Goal: Task Accomplishment & Management: Manage account settings

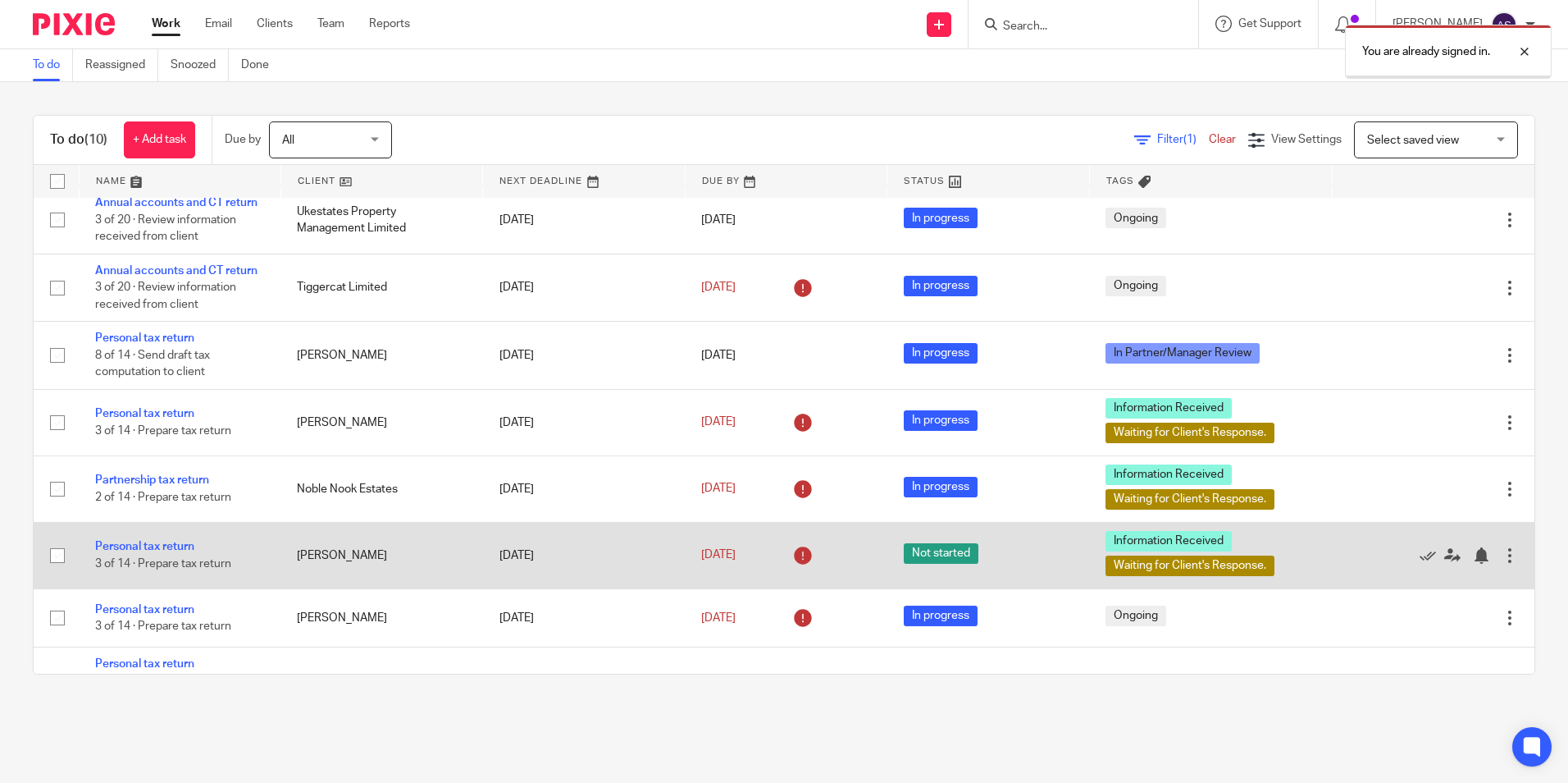
scroll to position [204, 0]
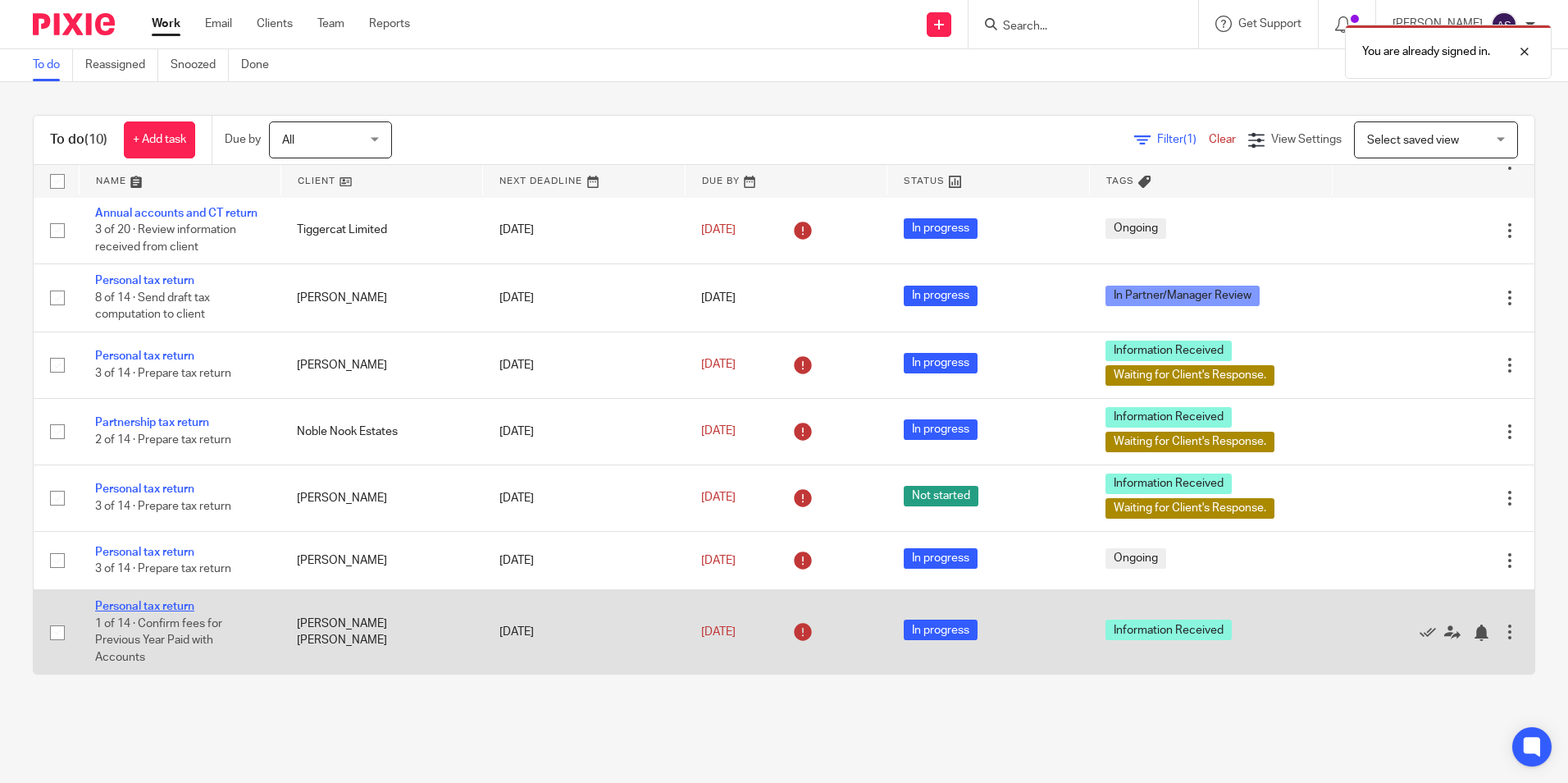
click at [151, 600] on link "Personal tax return" at bounding box center [145, 606] width 99 height 11
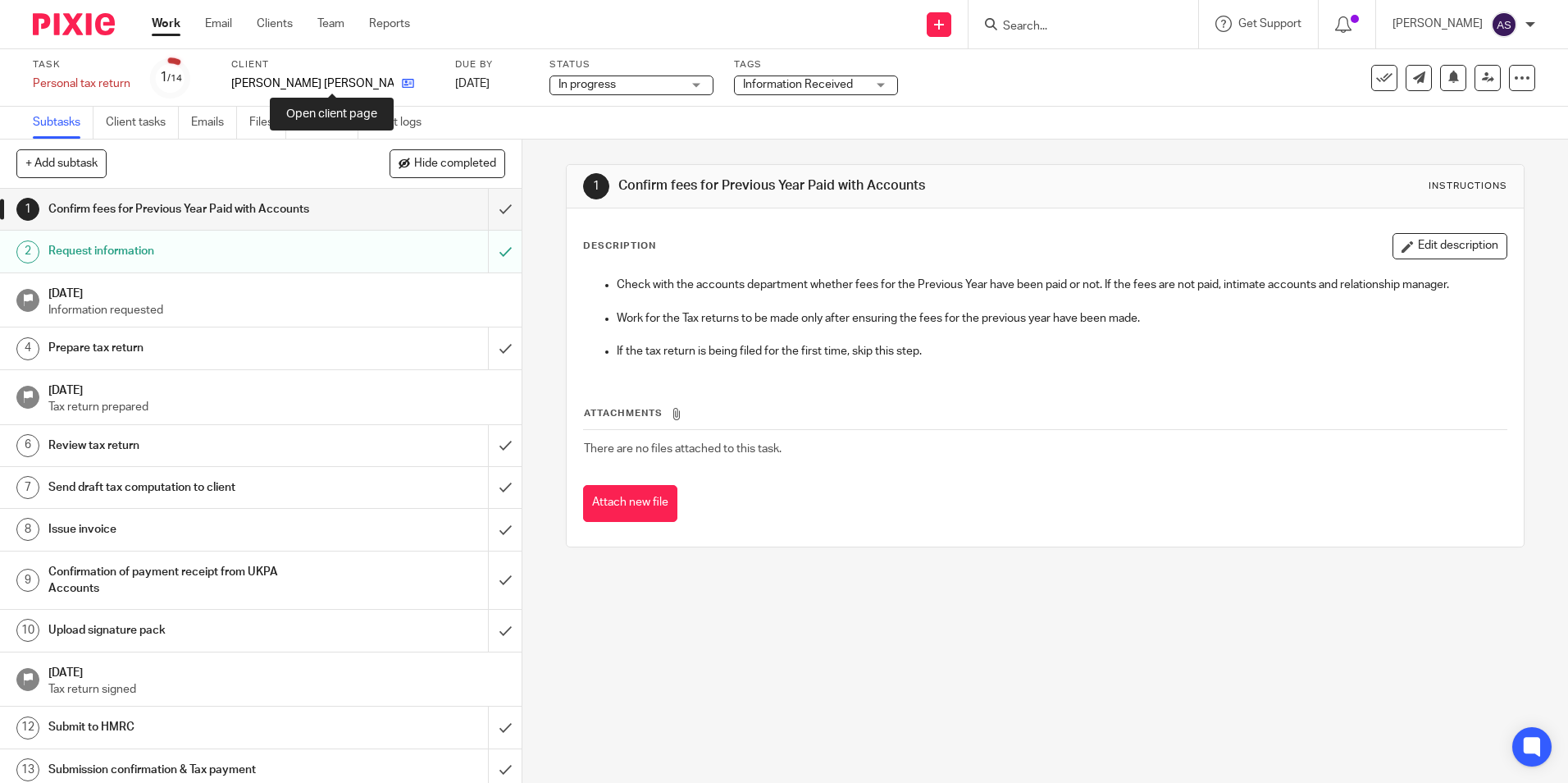
click at [402, 87] on icon at bounding box center [407, 83] width 12 height 12
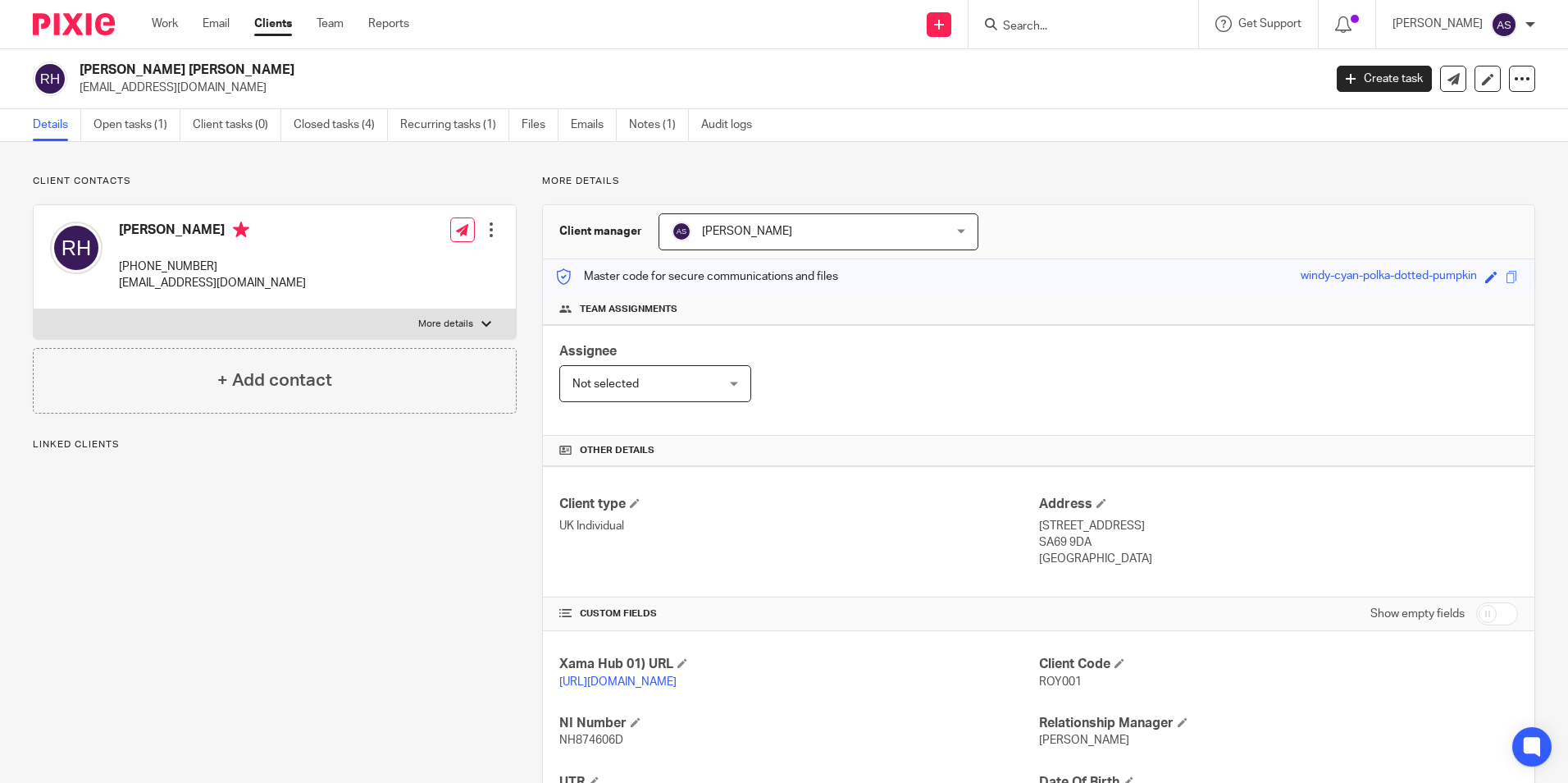
click at [720, 242] on span "[PERSON_NAME]" at bounding box center [794, 231] width 245 height 34
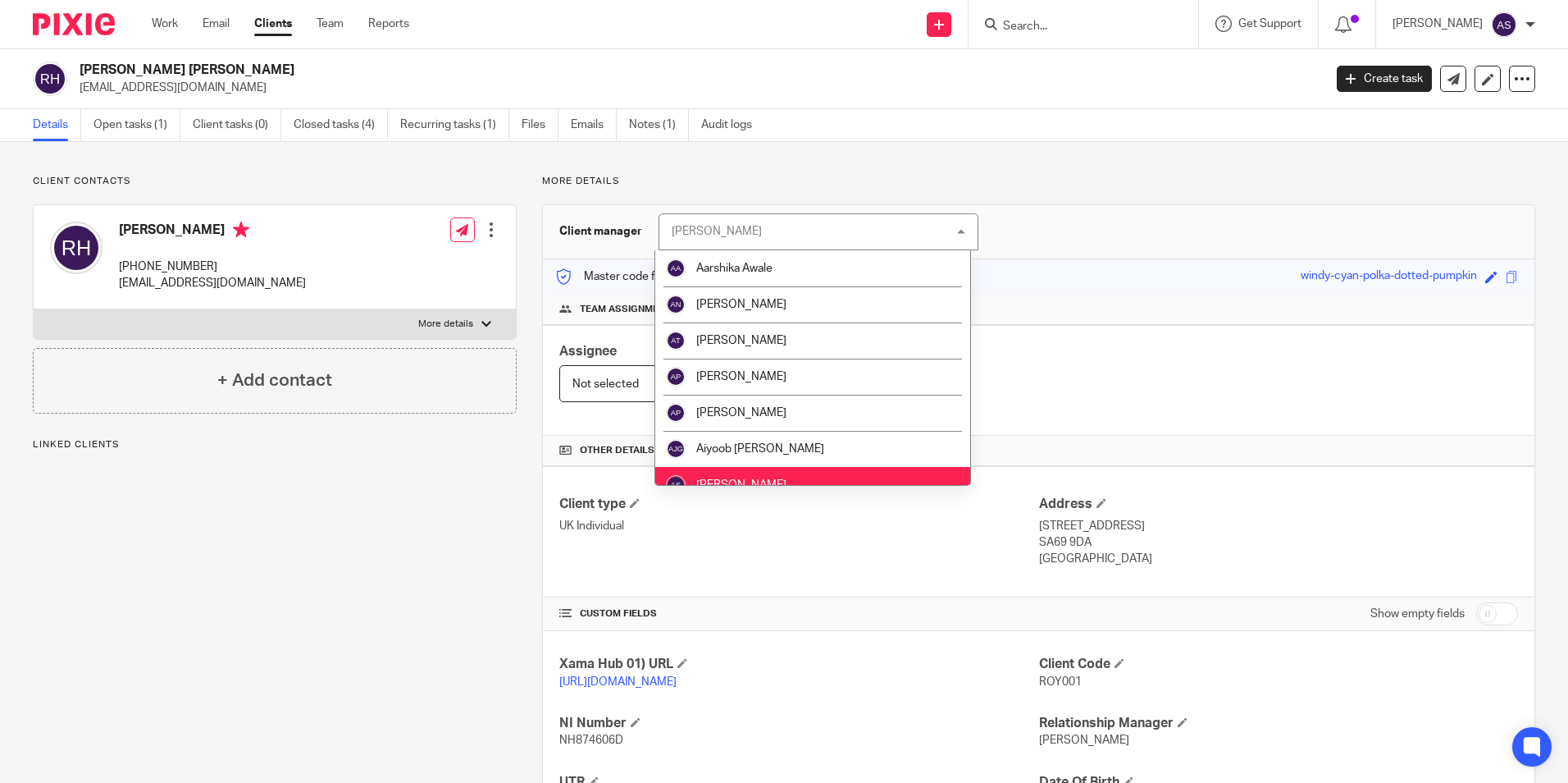
click at [446, 171] on div "Client contacts Roy Howard +447720498962 roy31@live.co.uk Edit contact Create c…" at bounding box center [784, 533] width 1568 height 783
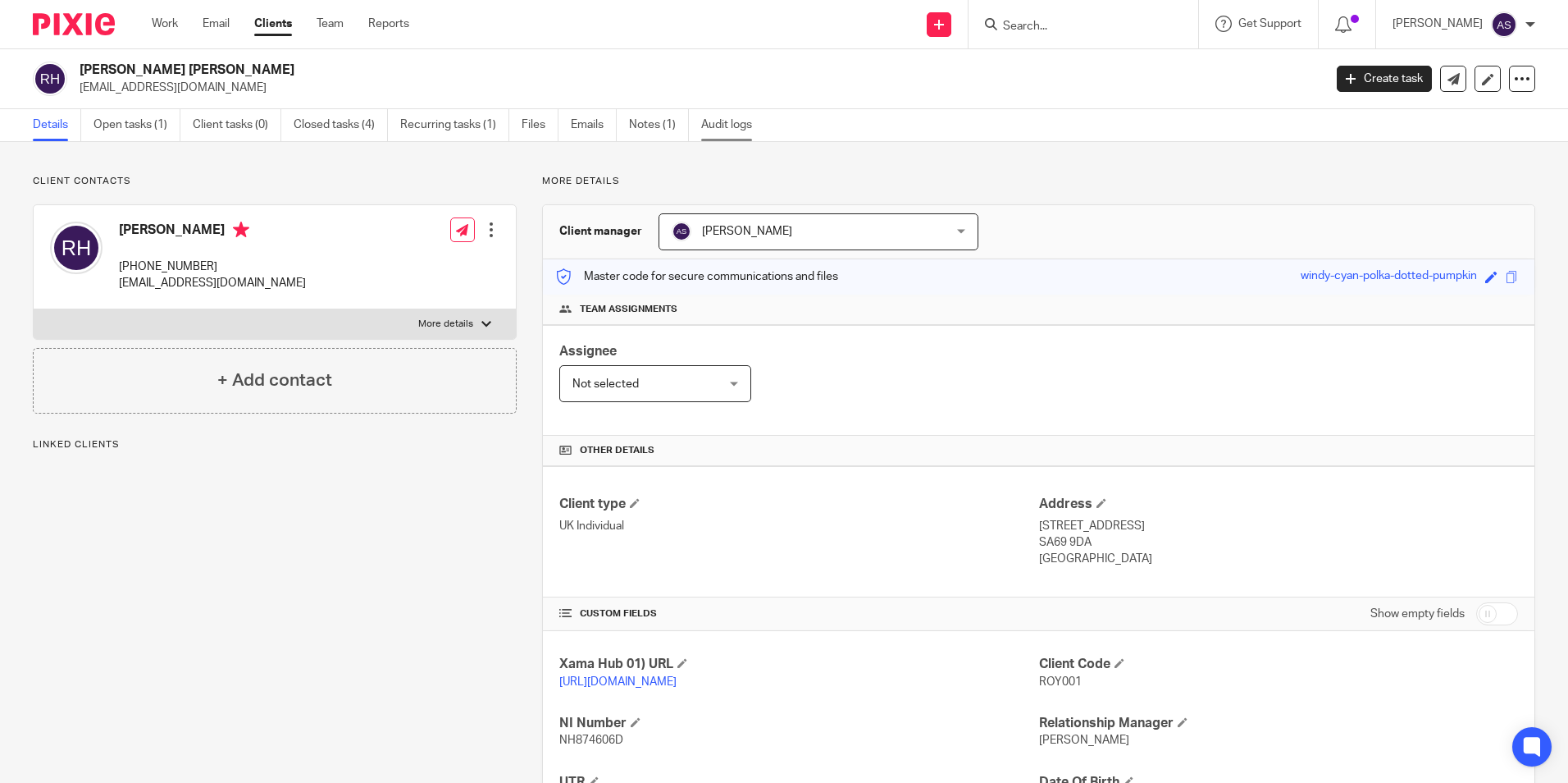
click at [715, 121] on link "Audit logs" at bounding box center [732, 125] width 63 height 32
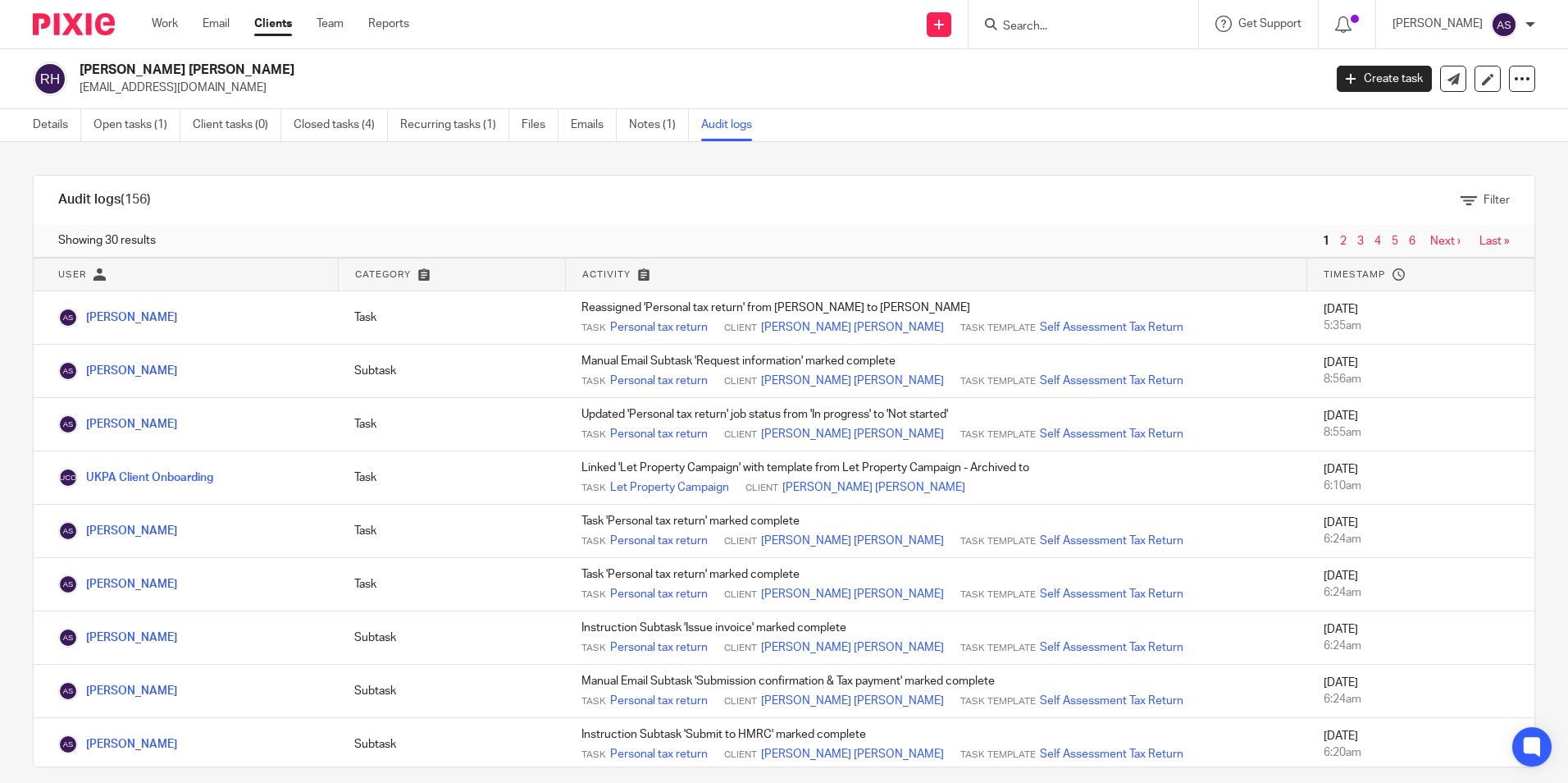
click at [207, 206] on div "Filter" at bounding box center [854, 200] width 1309 height 17
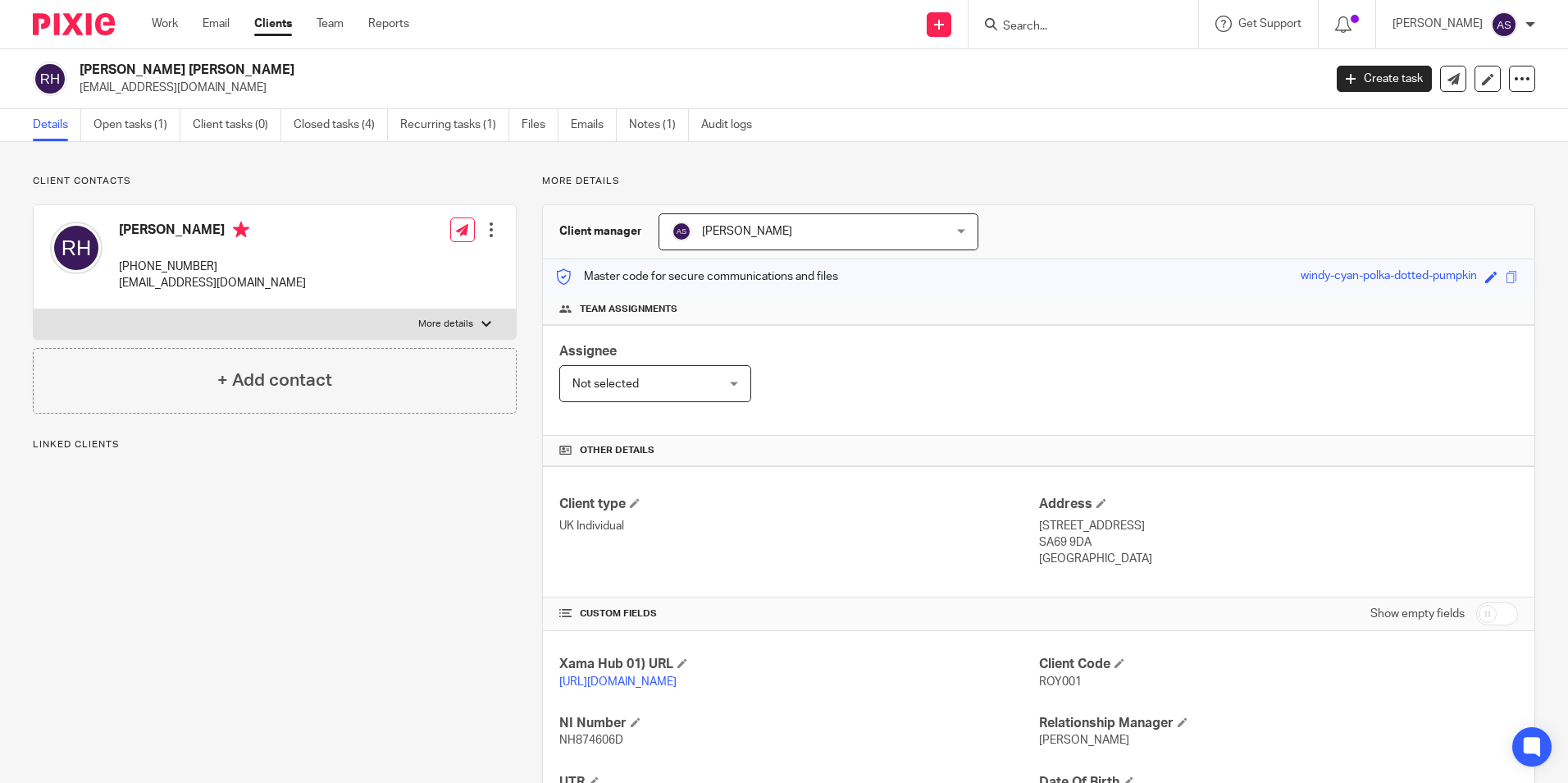
drag, startPoint x: 117, startPoint y: 233, endPoint x: 198, endPoint y: 242, distance: 81.5
click at [198, 242] on div "Roy Howard +447720498962 roy31@live.co.uk" at bounding box center [178, 257] width 256 height 87
drag, startPoint x: 198, startPoint y: 242, endPoint x: 168, endPoint y: 223, distance: 35.5
click at [168, 223] on h4 "Roy Howard" at bounding box center [213, 232] width 187 height 21
drag, startPoint x: 147, startPoint y: 231, endPoint x: 198, endPoint y: 233, distance: 51.0
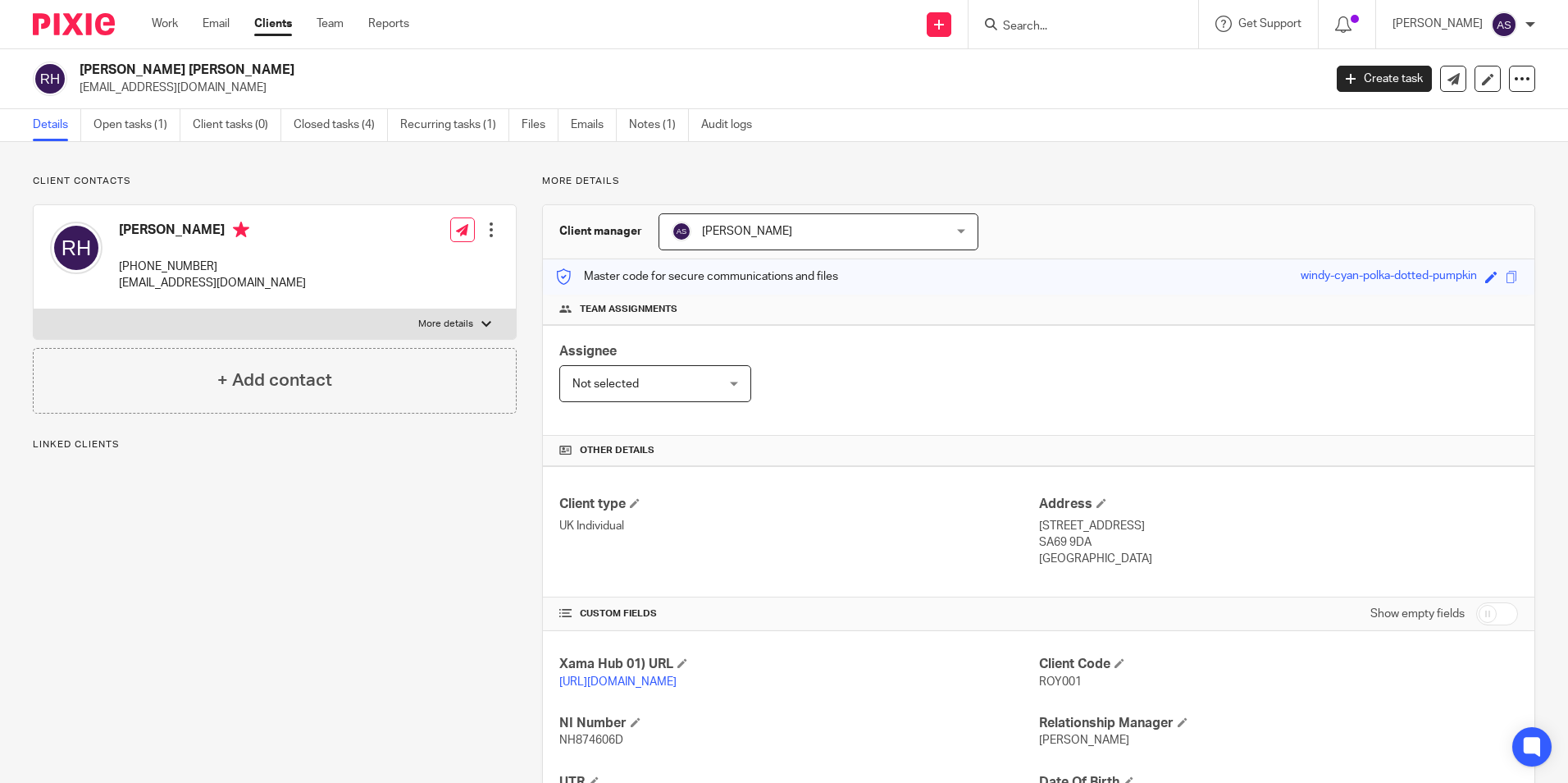
click at [198, 233] on h4 "Roy Howard" at bounding box center [213, 232] width 187 height 21
drag, startPoint x: 198, startPoint y: 233, endPoint x: 177, endPoint y: 234, distance: 21.0
click at [177, 234] on h4 "Roy Howard" at bounding box center [213, 232] width 187 height 21
drag, startPoint x: 556, startPoint y: 233, endPoint x: 635, endPoint y: 231, distance: 79.0
click at [635, 231] on h3 "Client manager" at bounding box center [601, 231] width 83 height 16
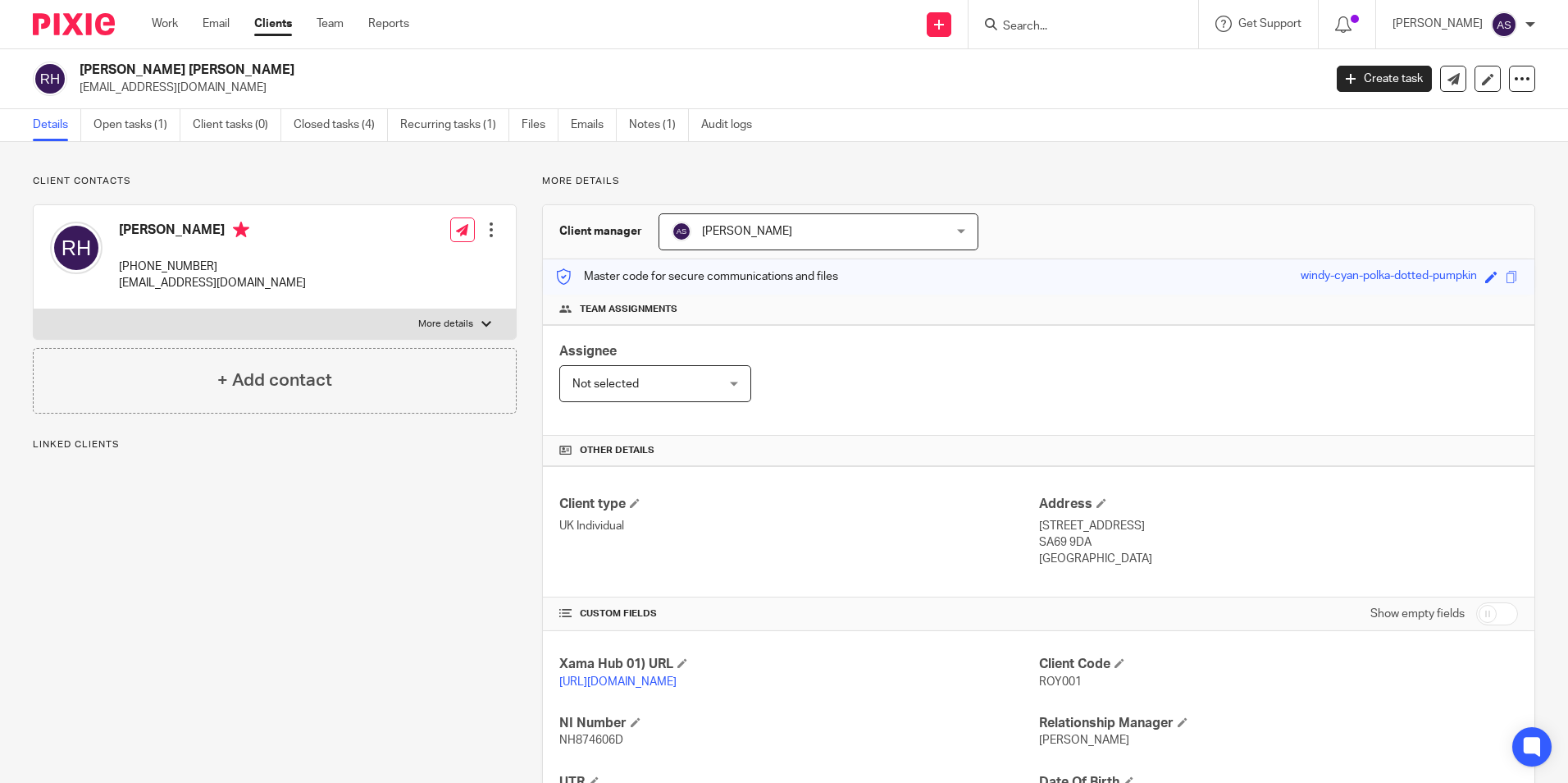
click at [203, 263] on p "+447720498962" at bounding box center [213, 266] width 187 height 16
drag, startPoint x: 113, startPoint y: 235, endPoint x: 176, endPoint y: 232, distance: 63.1
click at [176, 232] on div "Roy Howard +447720498962 roy31@live.co.uk" at bounding box center [178, 257] width 256 height 87
drag, startPoint x: 176, startPoint y: 232, endPoint x: 276, endPoint y: 259, distance: 103.6
click at [273, 262] on div "Roy Howard +447720498962 roy31@live.co.uk Edit contact Create client from conta…" at bounding box center [275, 257] width 482 height 104
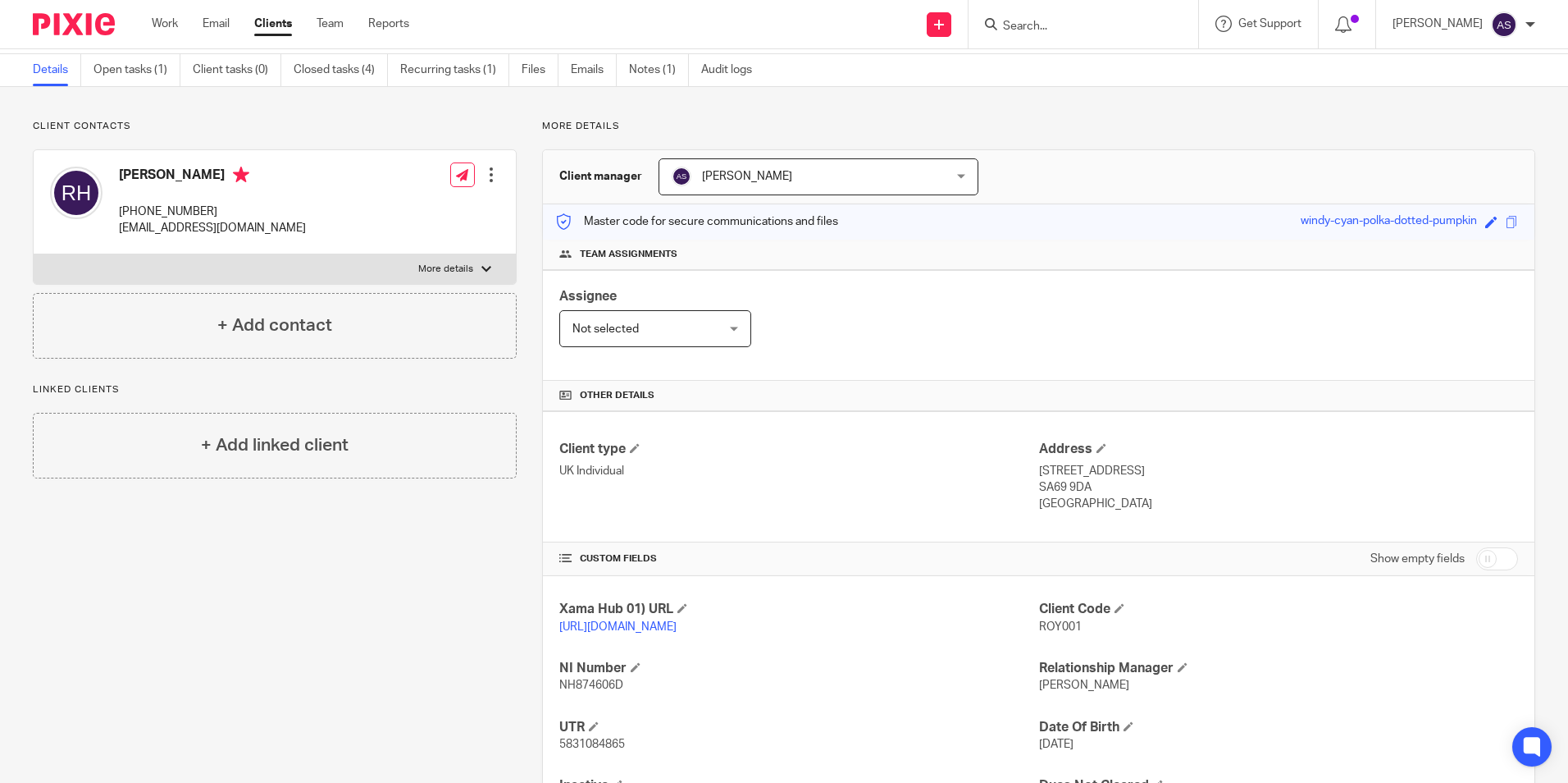
scroll to position [82, 0]
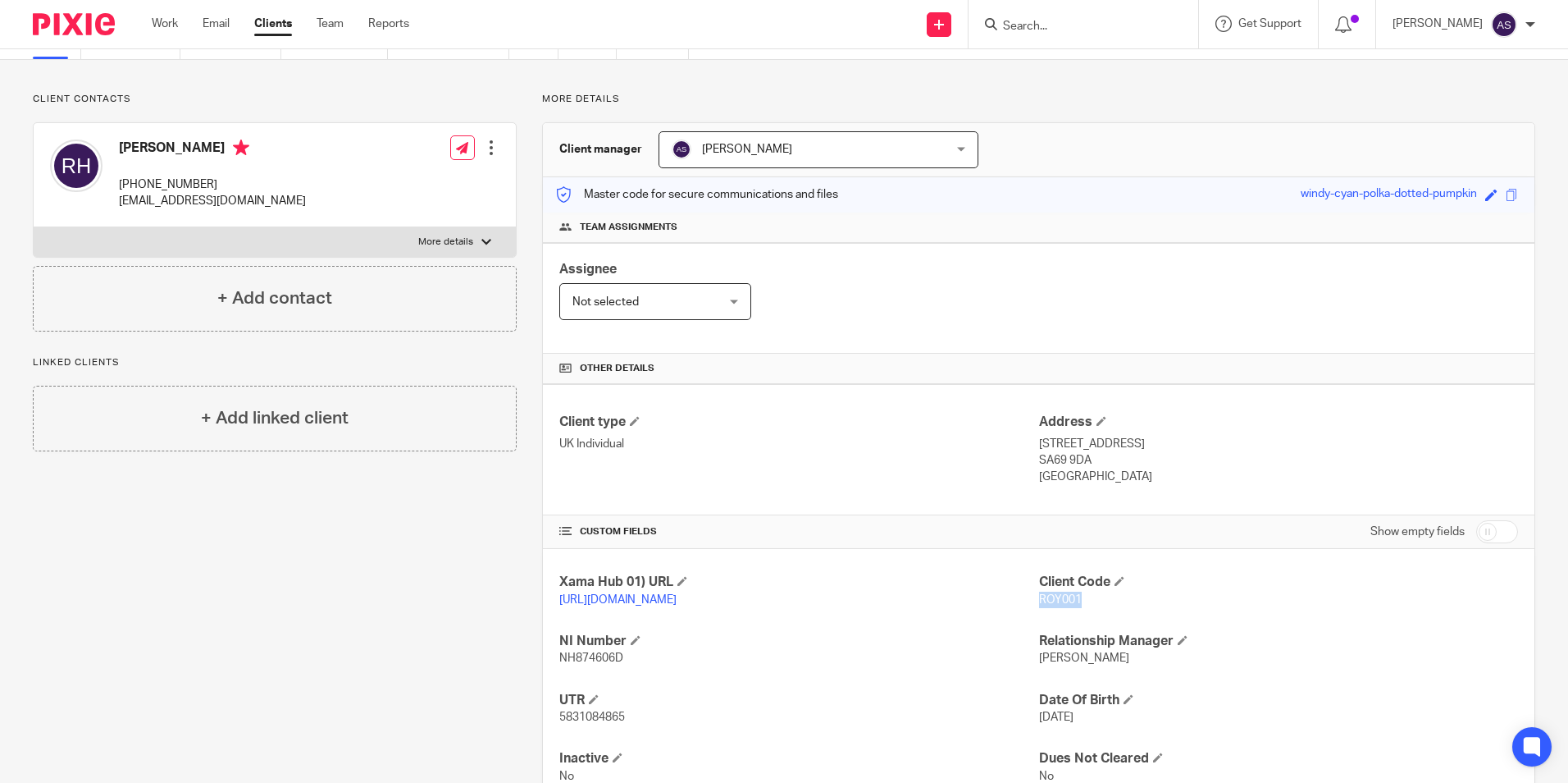
drag, startPoint x: 1032, startPoint y: 603, endPoint x: 1071, endPoint y: 607, distance: 39.2
click at [1071, 607] on p "ROY001" at bounding box center [1278, 600] width 479 height 16
copy span "ROY001"
click at [802, 310] on div "Assignee Not selected Not selected Not selected Aarshika Awale Aayush Niraula A…" at bounding box center [1038, 298] width 991 height 111
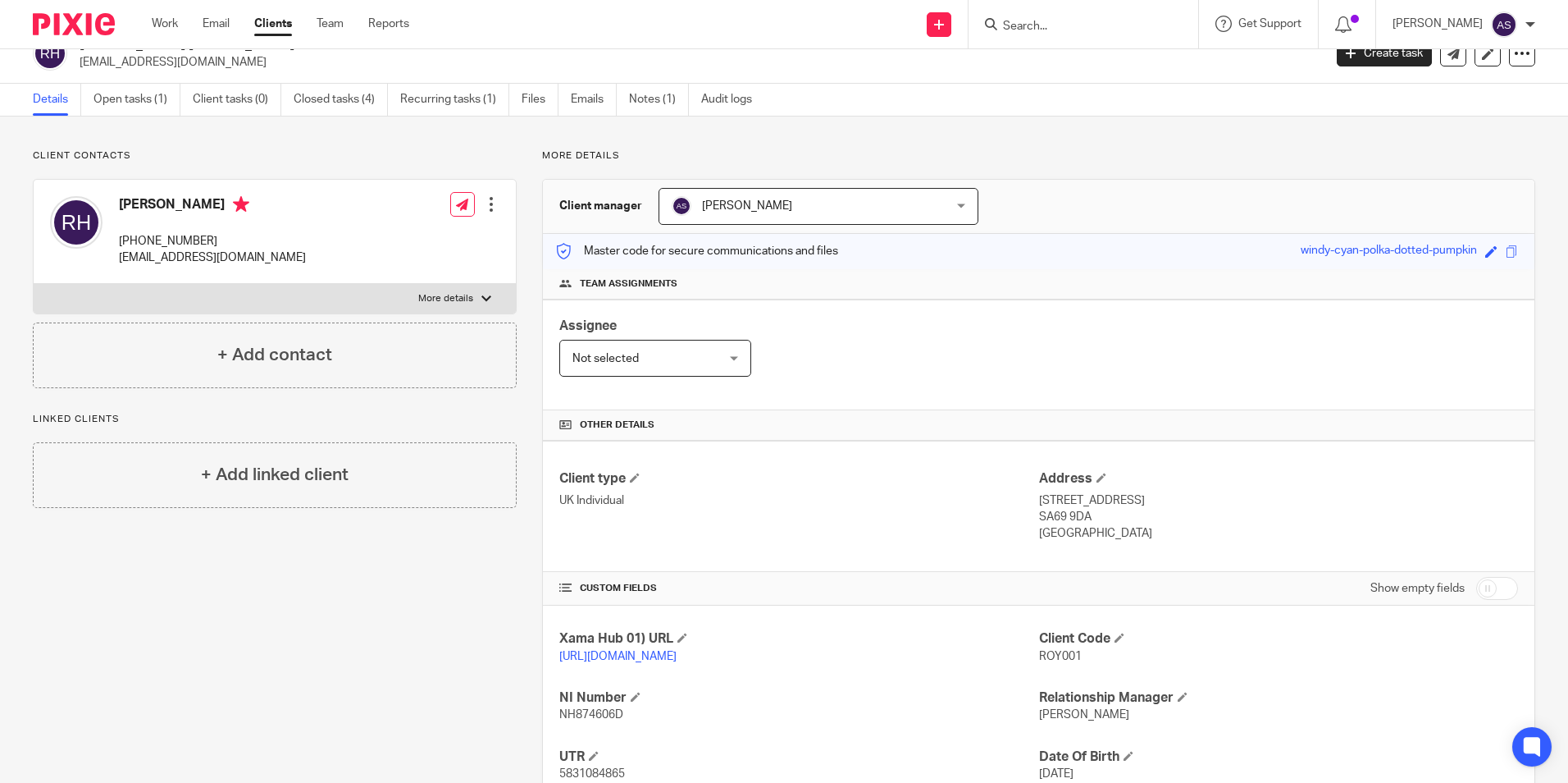
scroll to position [0, 0]
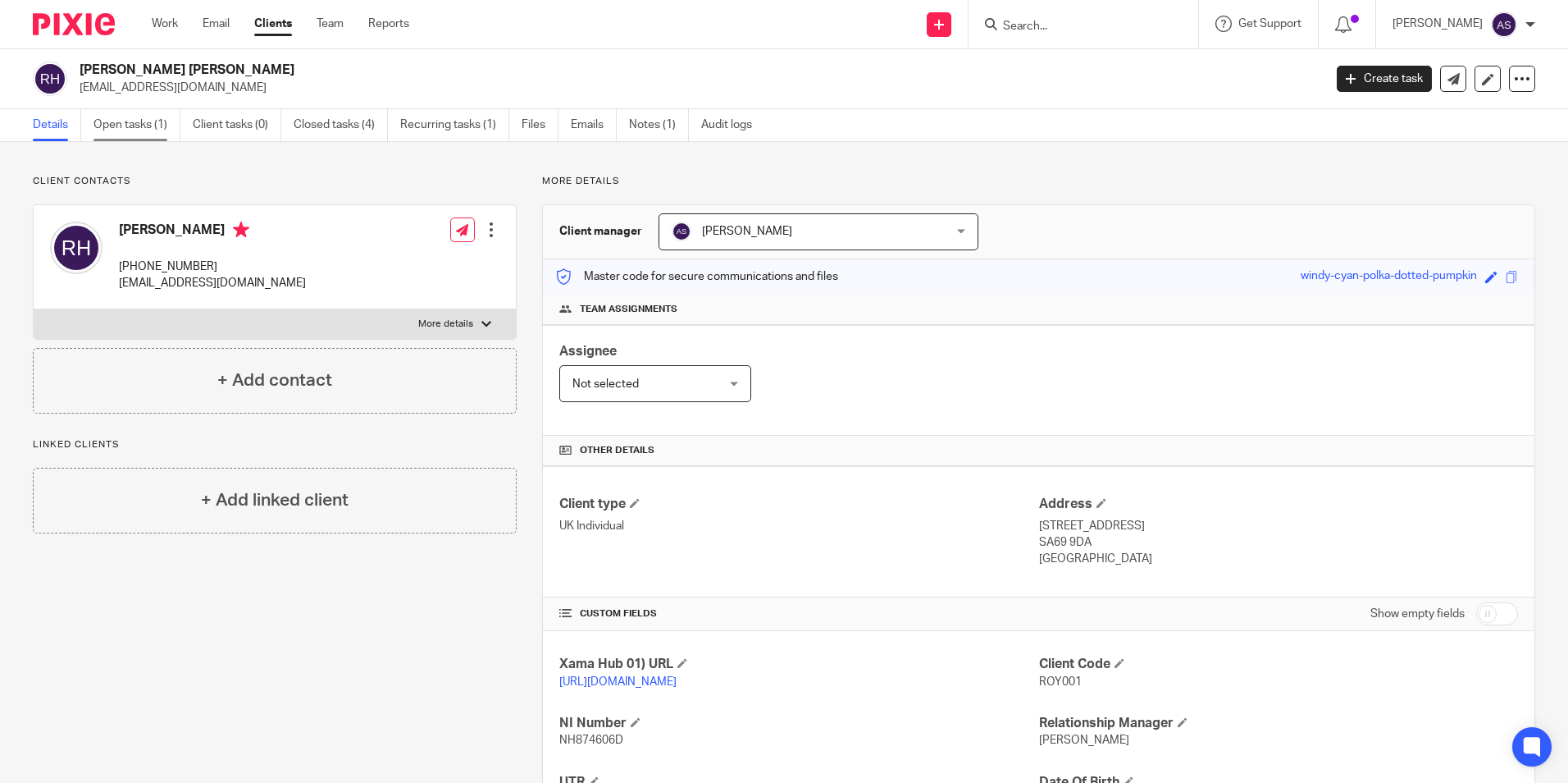
click at [147, 125] on link "Open tasks (1)" at bounding box center [137, 125] width 87 height 32
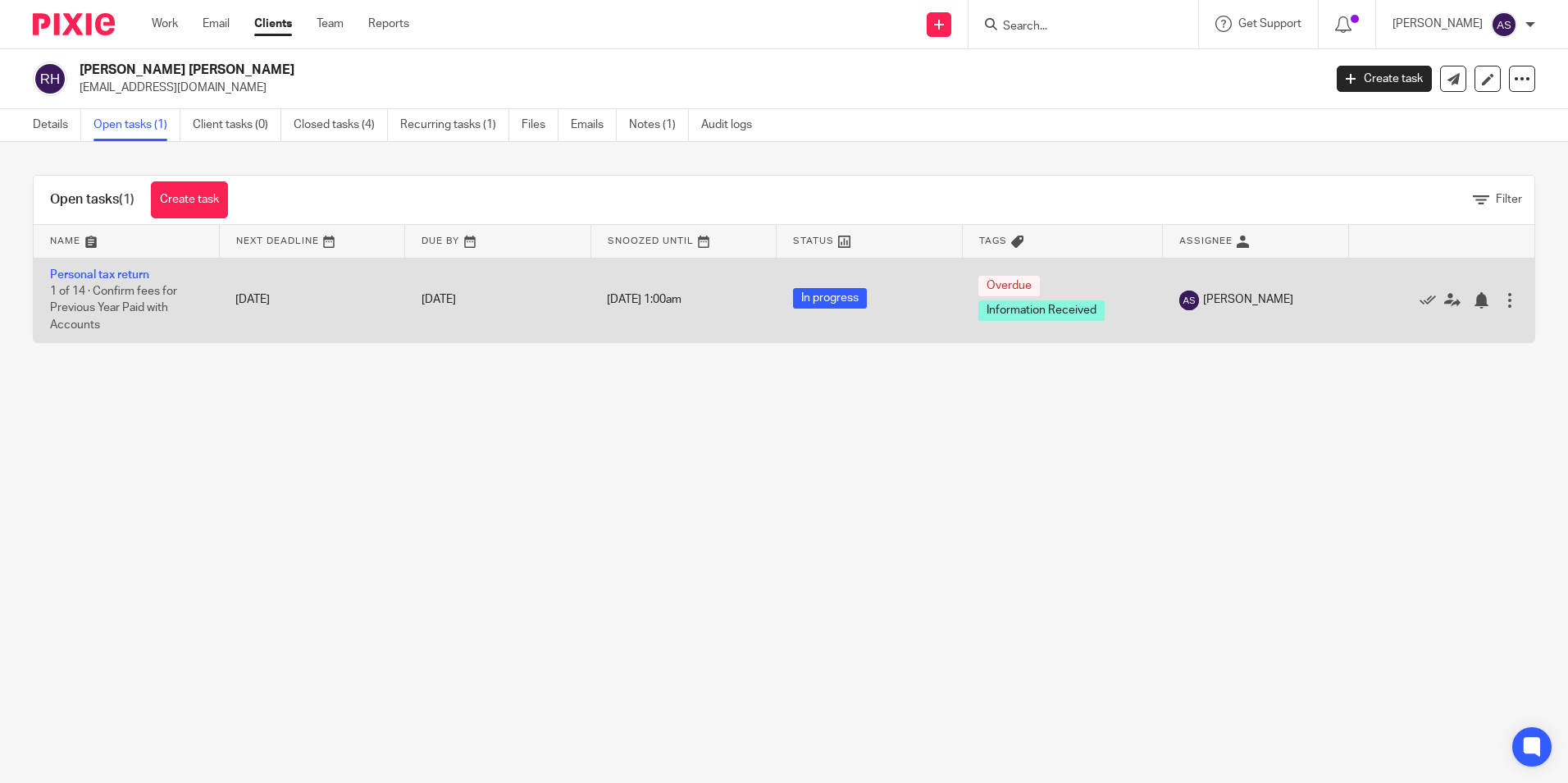
click at [127, 266] on td "Personal tax return 1 of 14 · Confirm fees for Previous Year Paid with Accounts" at bounding box center [127, 299] width 185 height 84
click at [128, 270] on link "Personal tax return" at bounding box center [99, 275] width 99 height 11
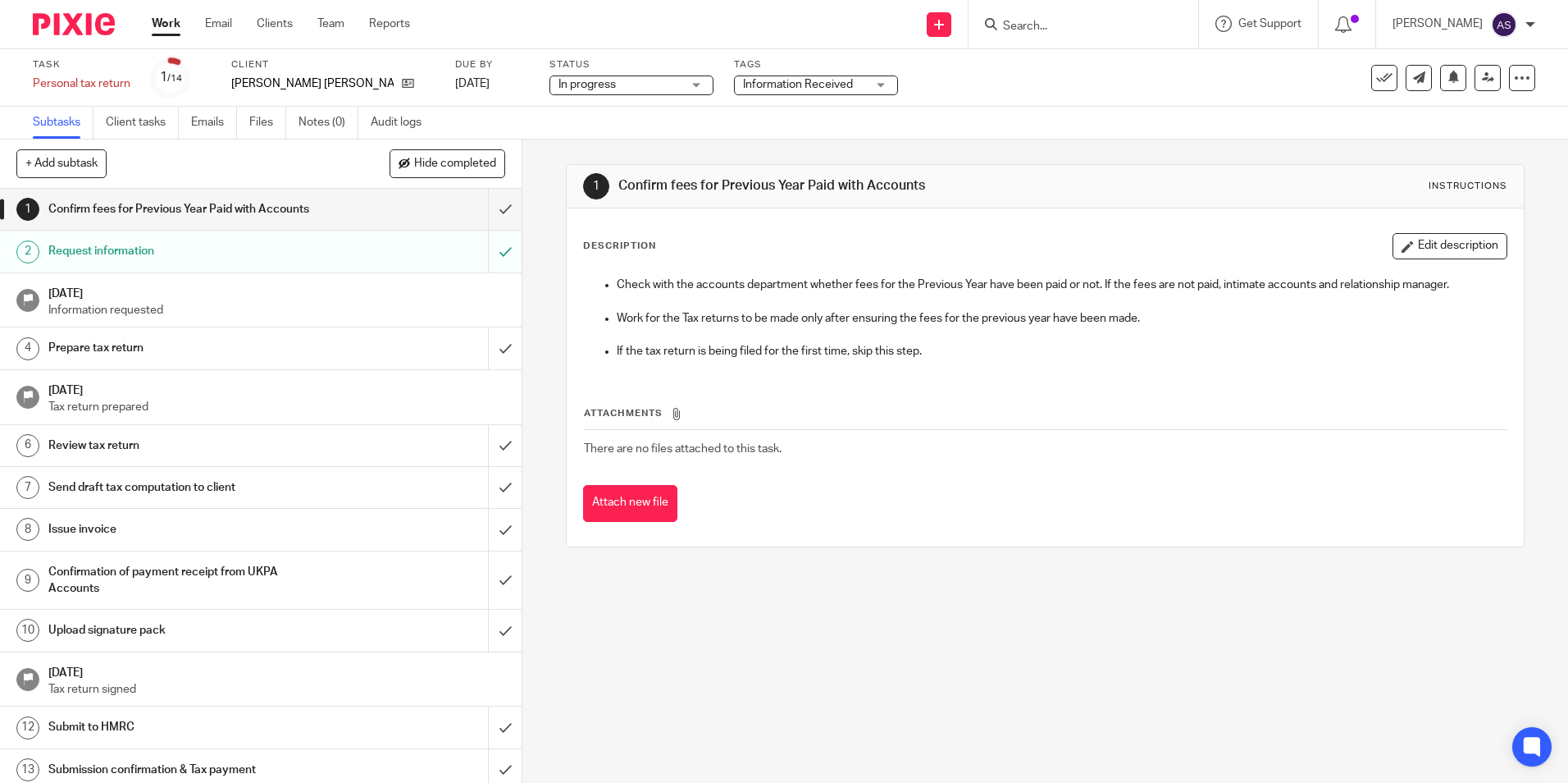
click at [775, 666] on div "1 Confirm fees for Previous Year Paid with Accounts Instructions Description Ed…" at bounding box center [1045, 461] width 1045 height 643
click at [402, 83] on icon at bounding box center [407, 83] width 12 height 12
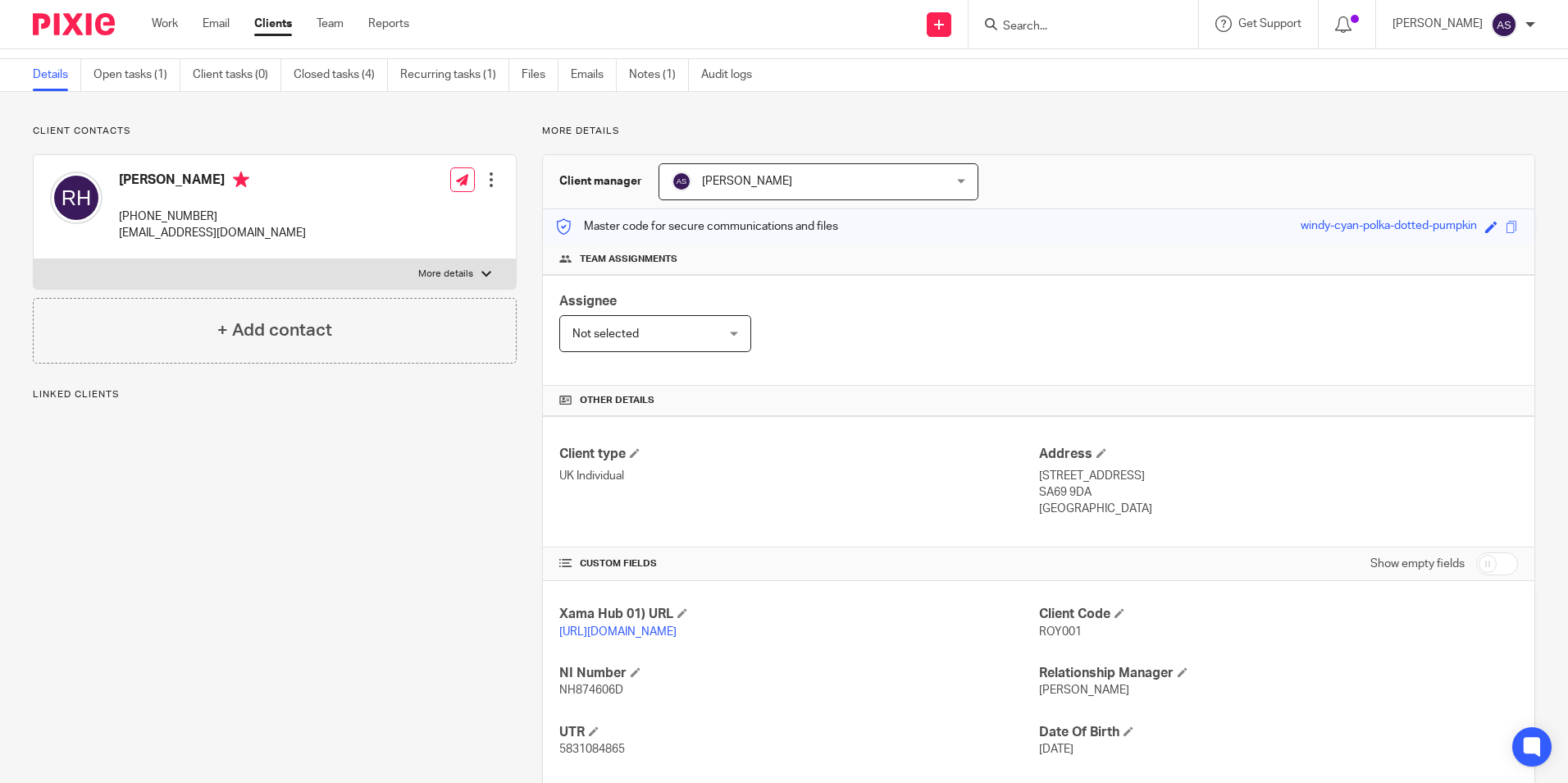
scroll to position [159, 0]
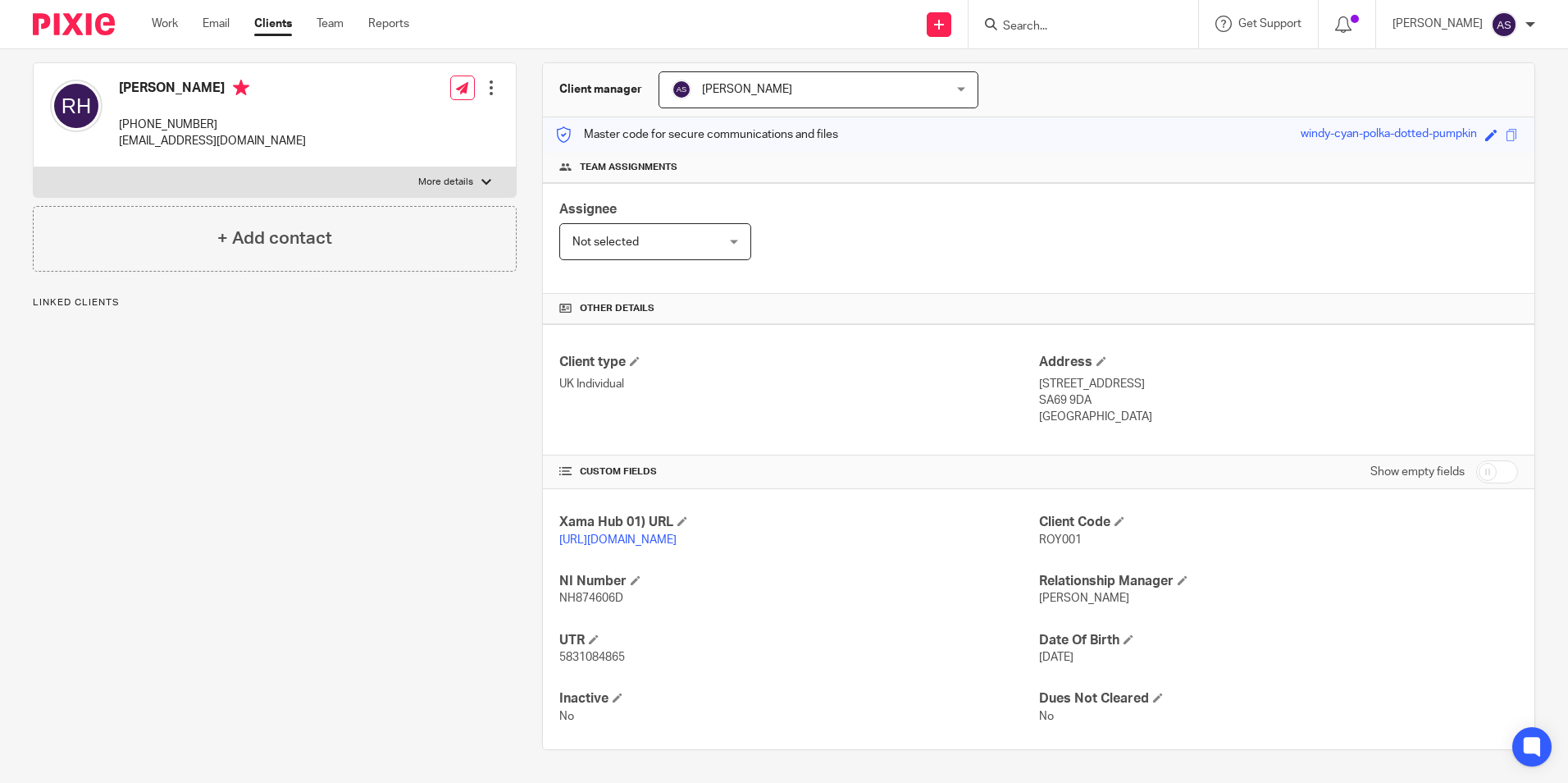
click at [1049, 654] on span "14 May 1966" at bounding box center [1056, 657] width 34 height 11
click at [876, 324] on div "Client type UK Individual Address 48 Vineyard Vale, Saundersfoot SA69 9DA Unite…" at bounding box center [1038, 390] width 991 height 131
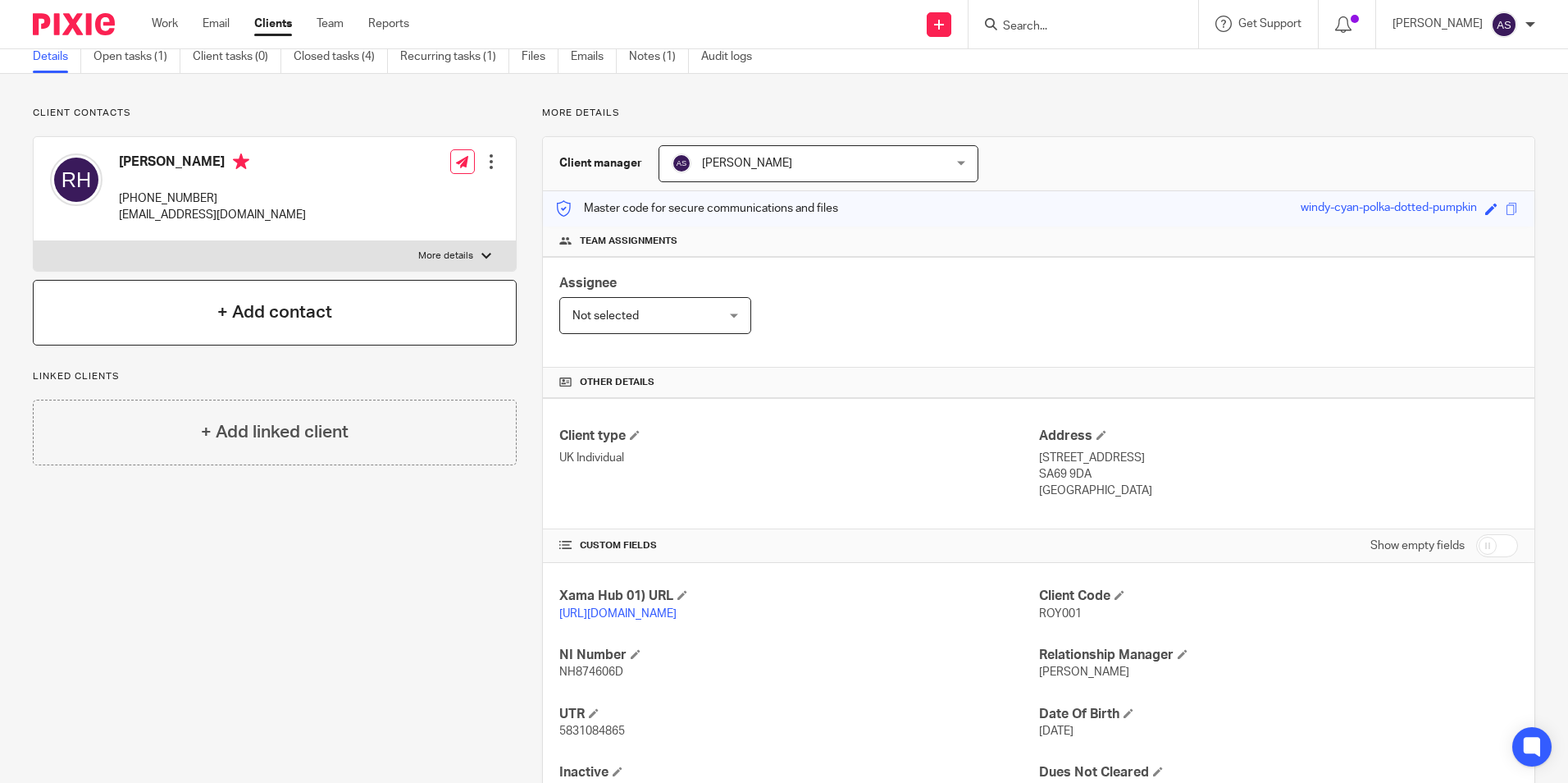
scroll to position [0, 0]
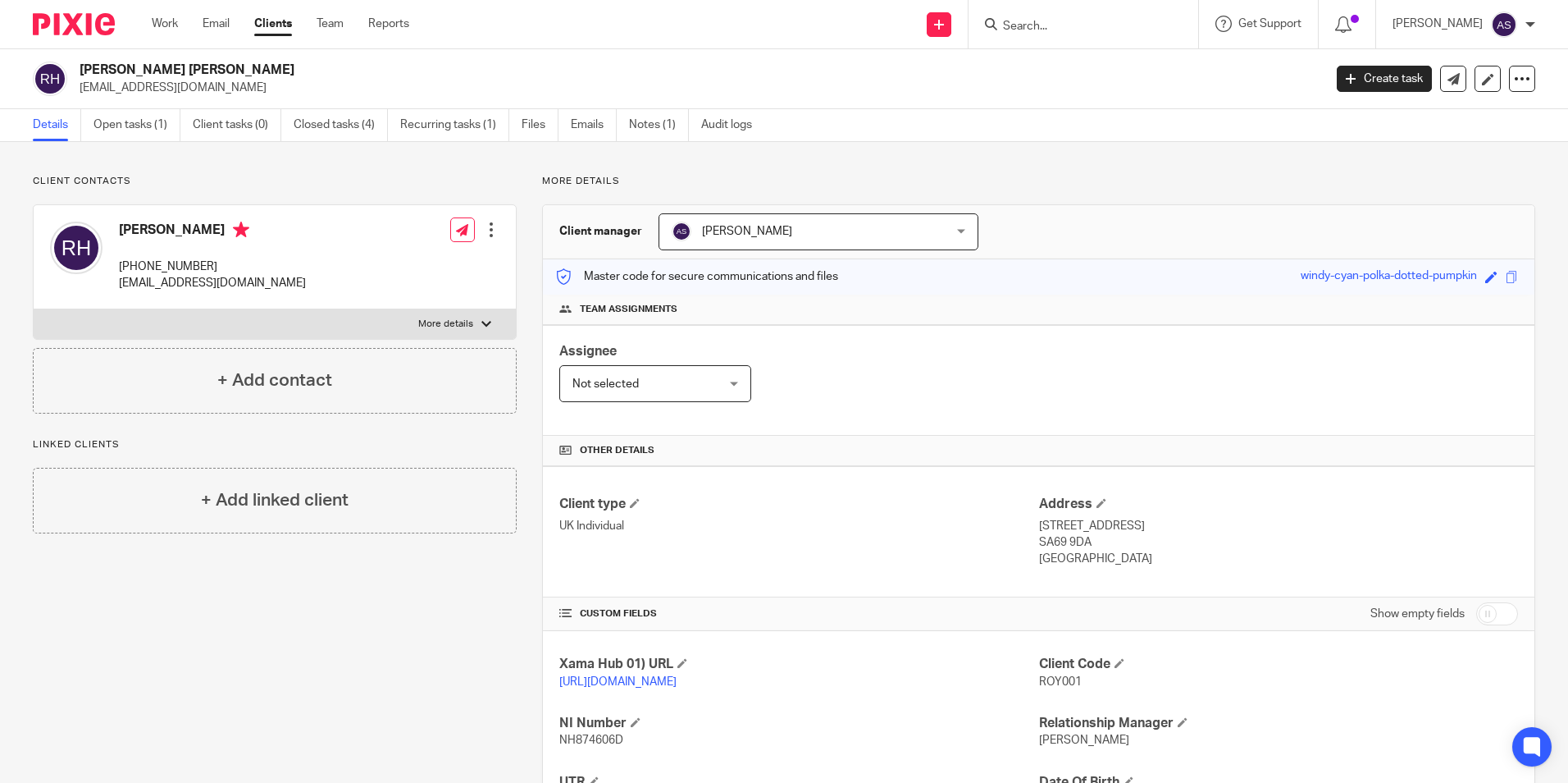
click at [69, 12] on div at bounding box center [67, 24] width 135 height 48
click at [69, 17] on img at bounding box center [74, 24] width 82 height 22
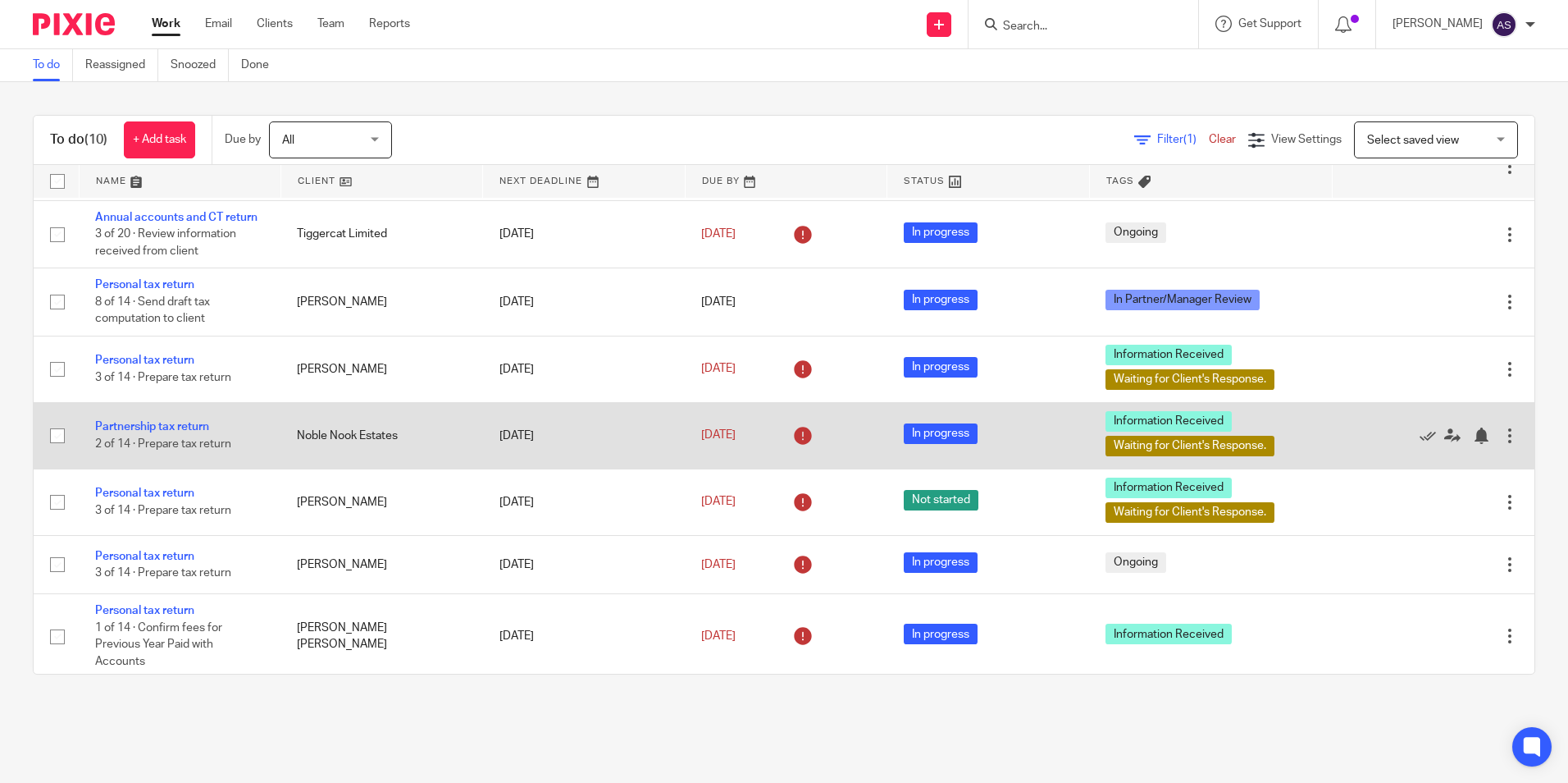
scroll to position [204, 0]
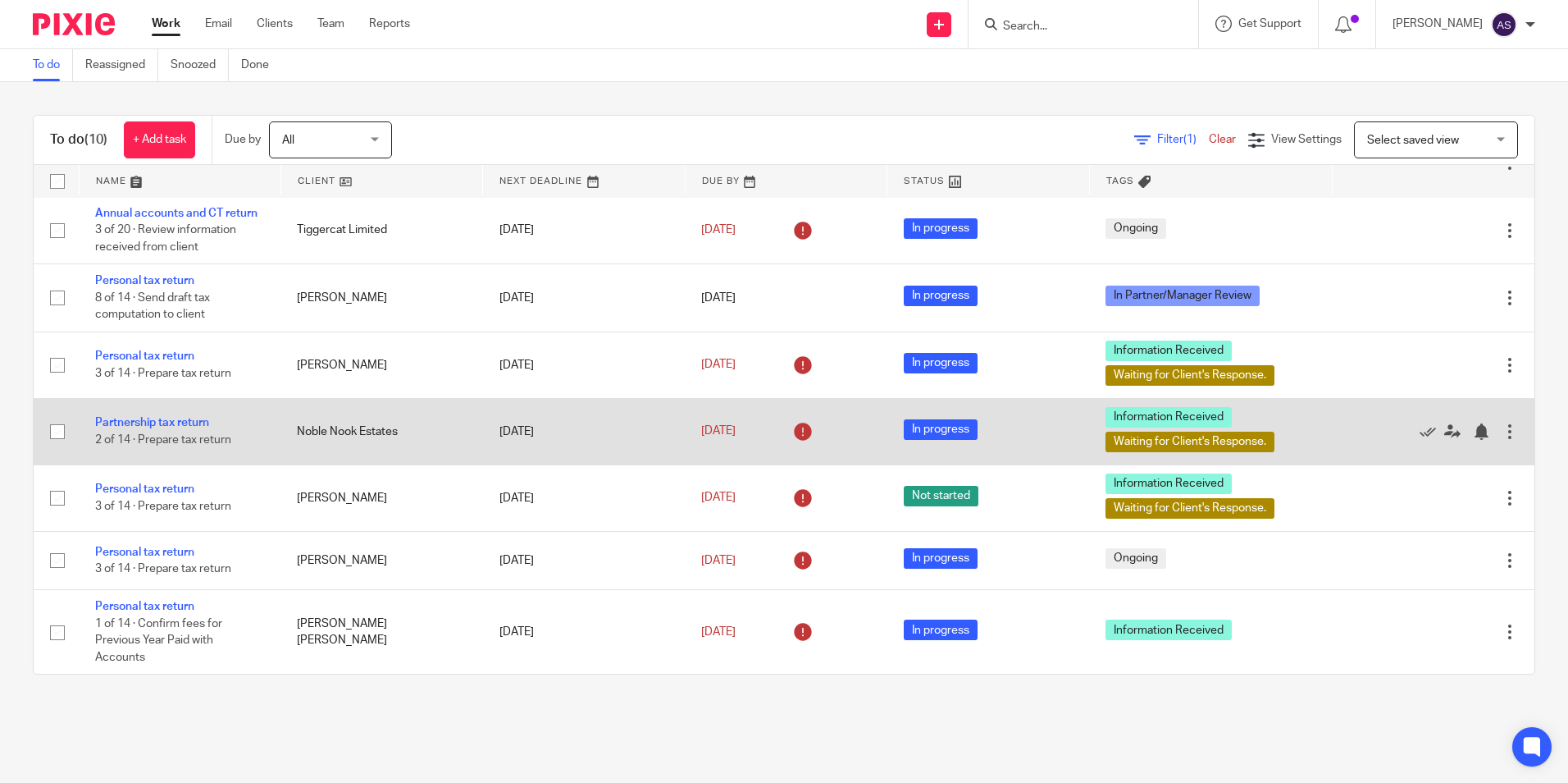
click at [181, 411] on td "Partnership tax return 2 of 14 · Prepare tax return" at bounding box center [179, 431] width 201 height 66
click at [179, 418] on link "Partnership tax return" at bounding box center [152, 423] width 114 height 11
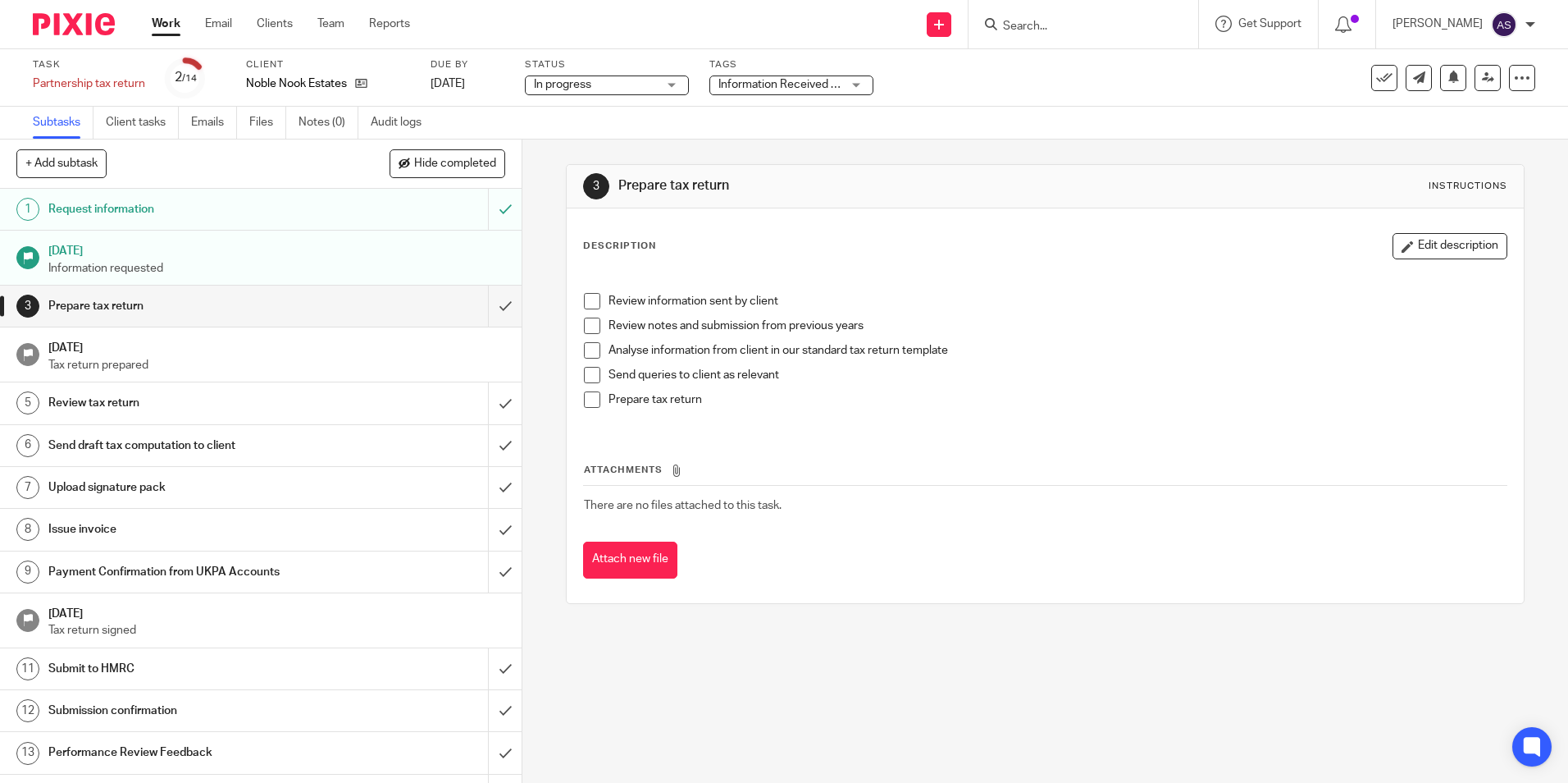
click at [95, 25] on img at bounding box center [74, 24] width 82 height 22
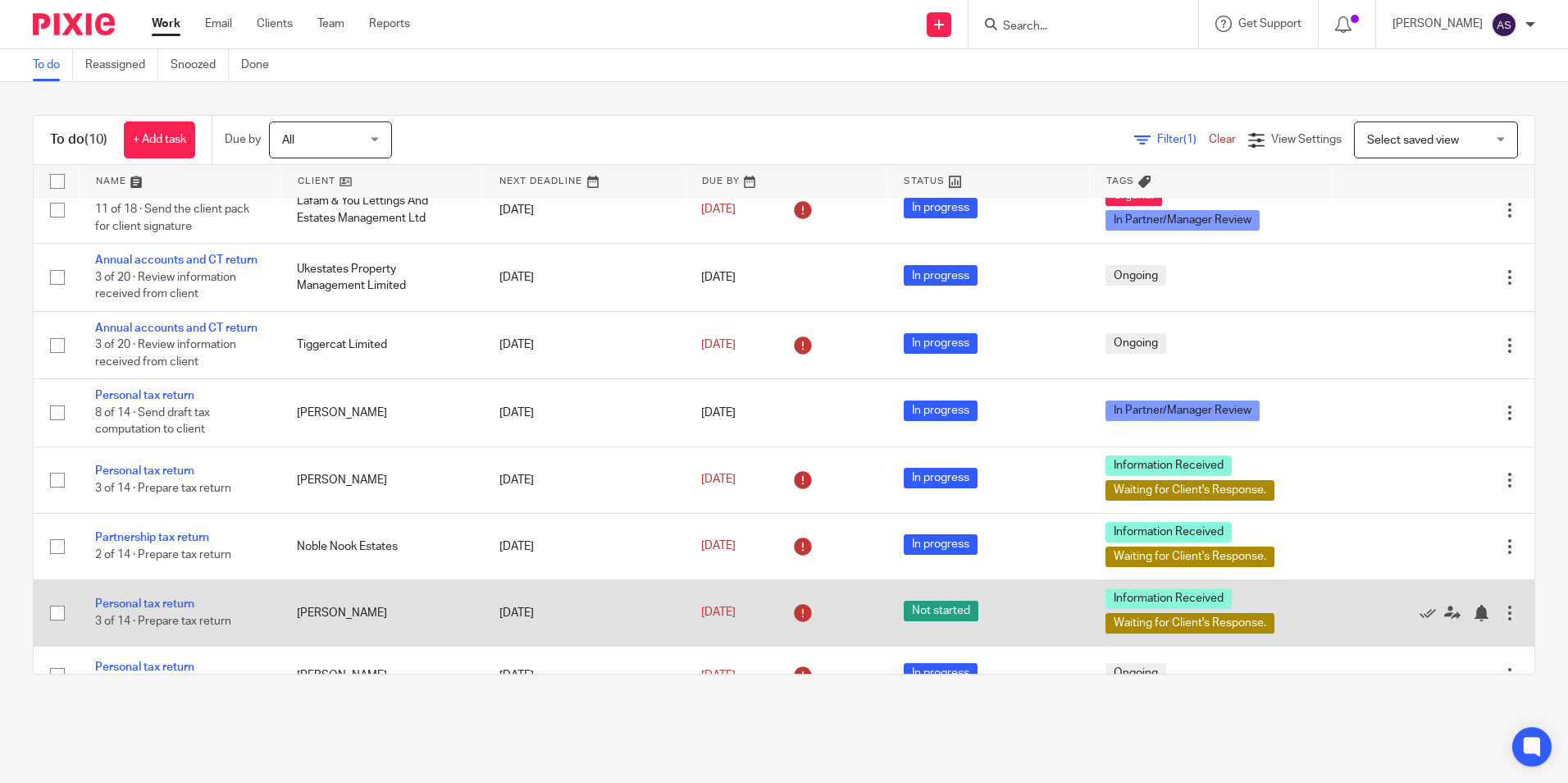
scroll to position [204, 0]
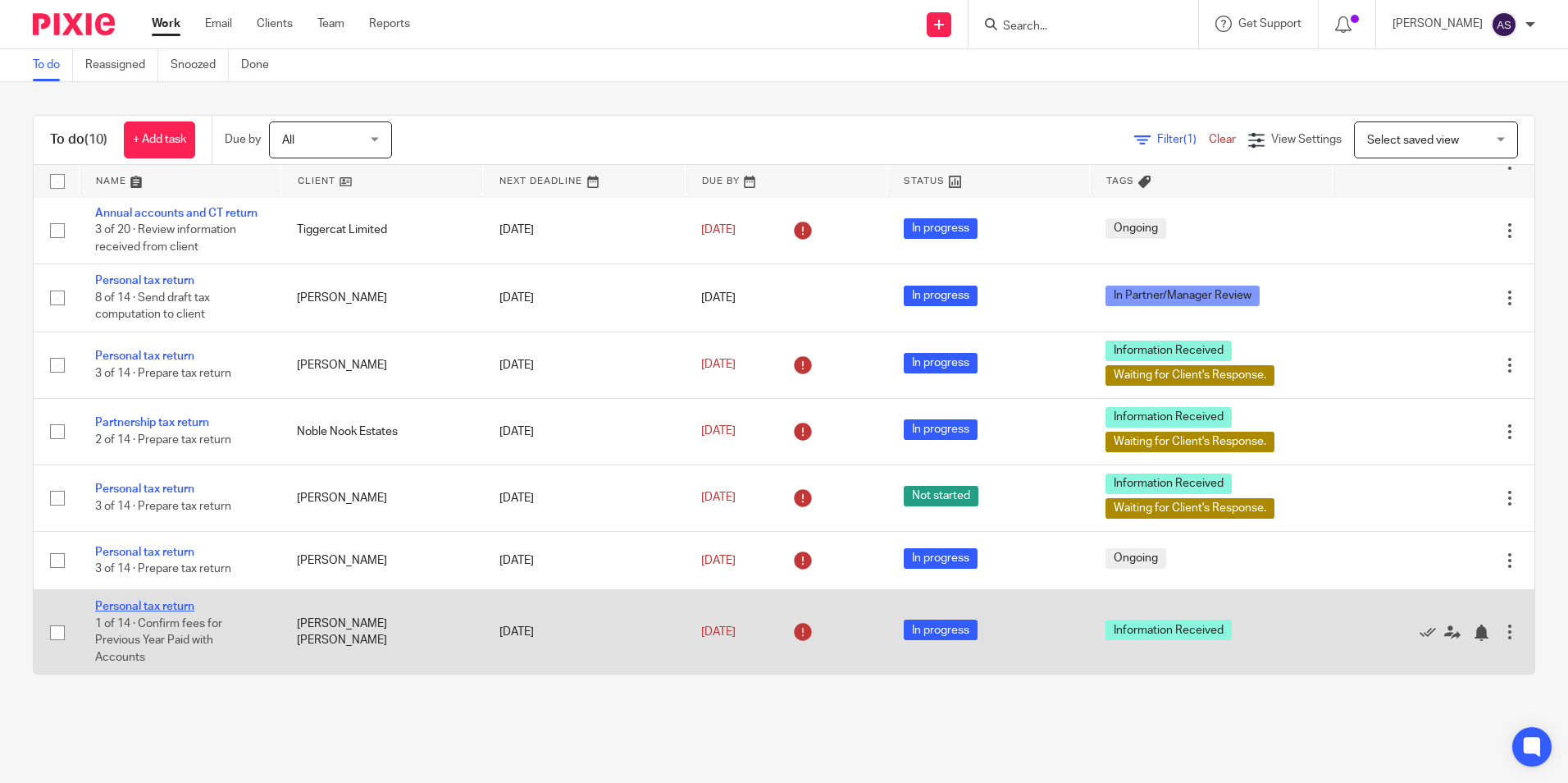
click at [146, 604] on link "Personal tax return" at bounding box center [145, 606] width 99 height 11
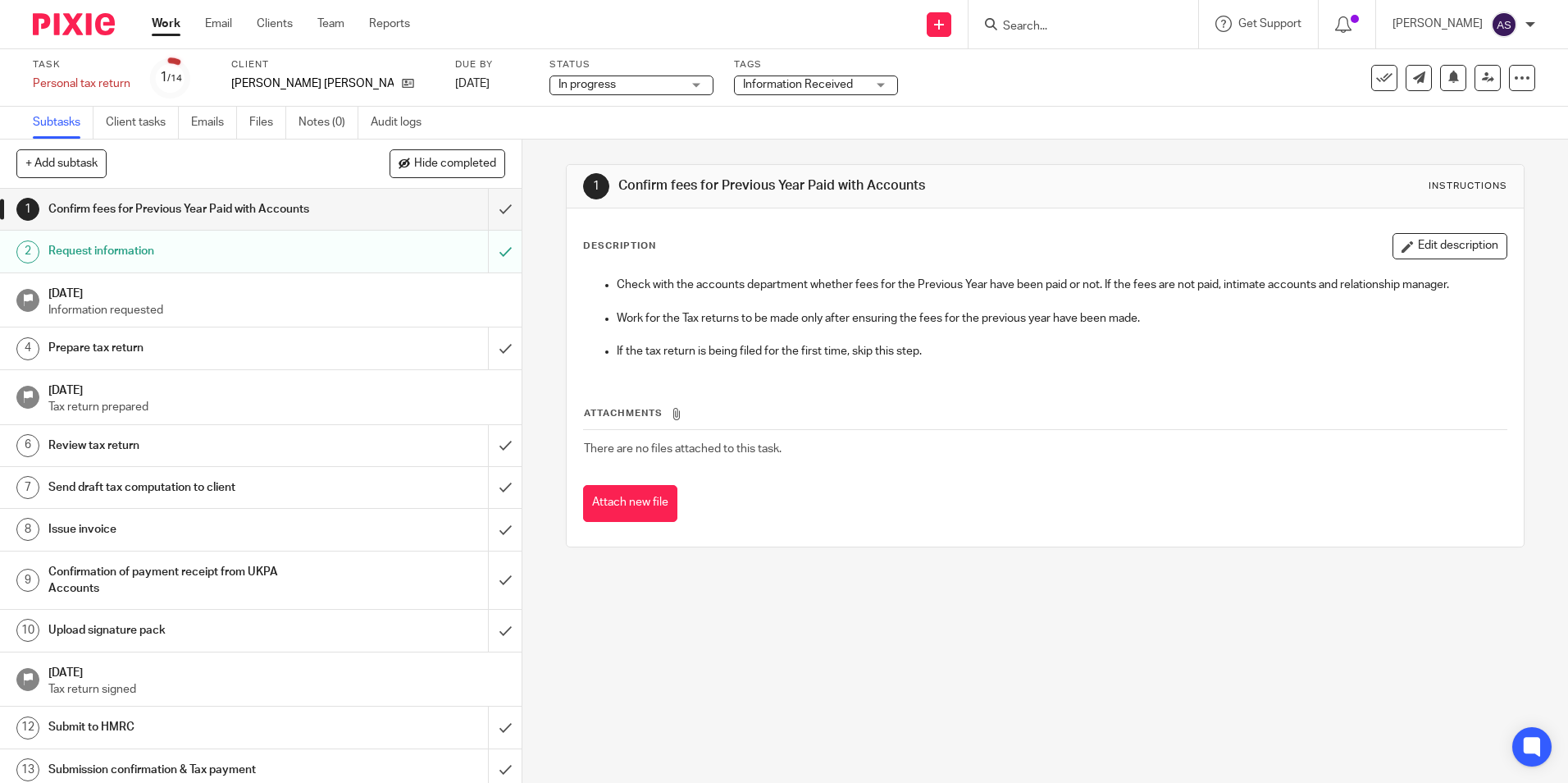
click at [743, 86] on span "Information Received" at bounding box center [798, 84] width 110 height 11
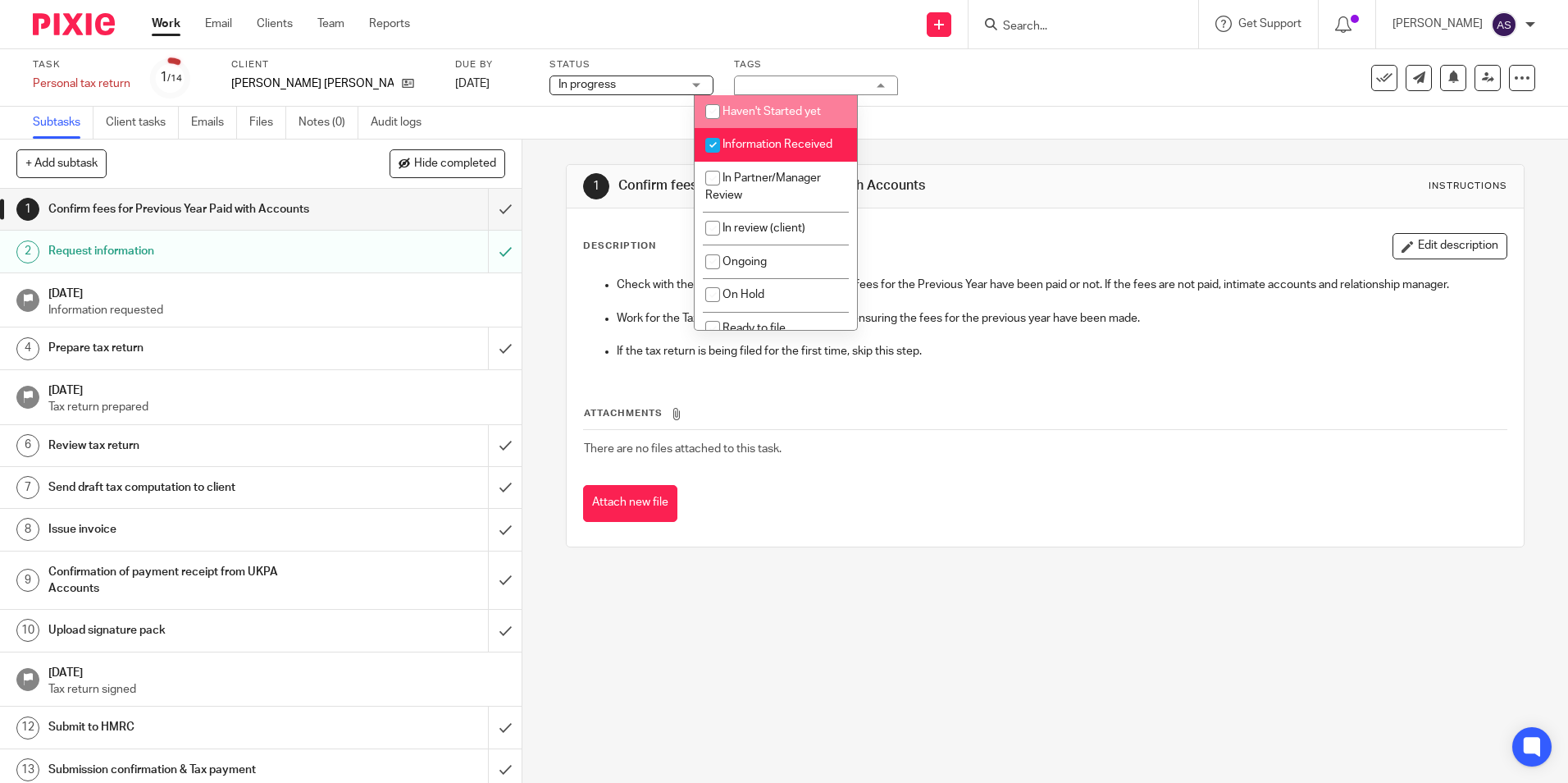
drag, startPoint x: 580, startPoint y: 676, endPoint x: 558, endPoint y: 594, distance: 84.9
click at [578, 676] on div "1 Confirm fees for Previous Year Paid with Accounts Instructions Description Ed…" at bounding box center [1045, 461] width 1045 height 643
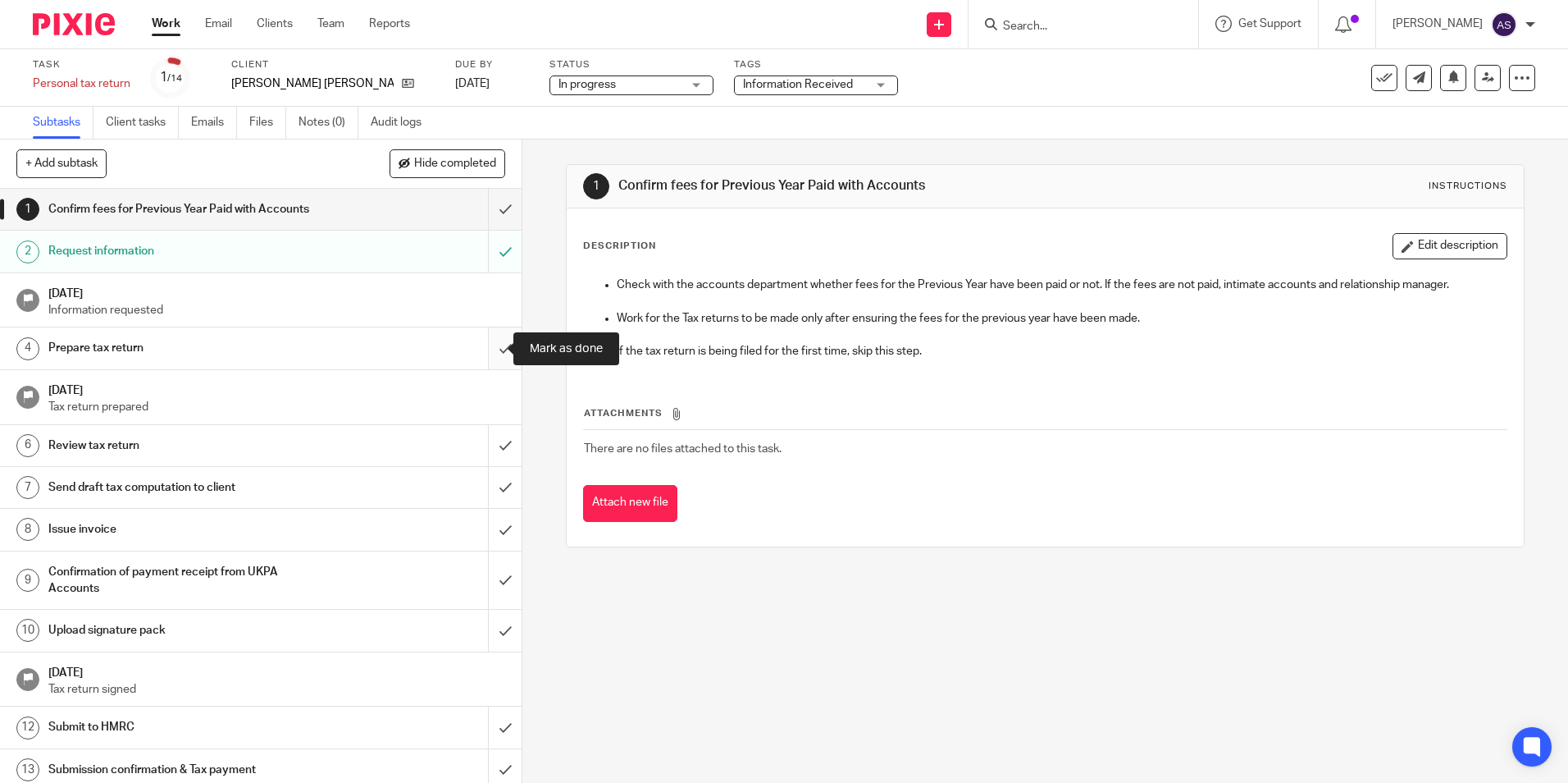
click at [491, 347] on input "submit" at bounding box center [261, 347] width 522 height 41
click at [767, 90] on span "Information Received" at bounding box center [798, 84] width 110 height 11
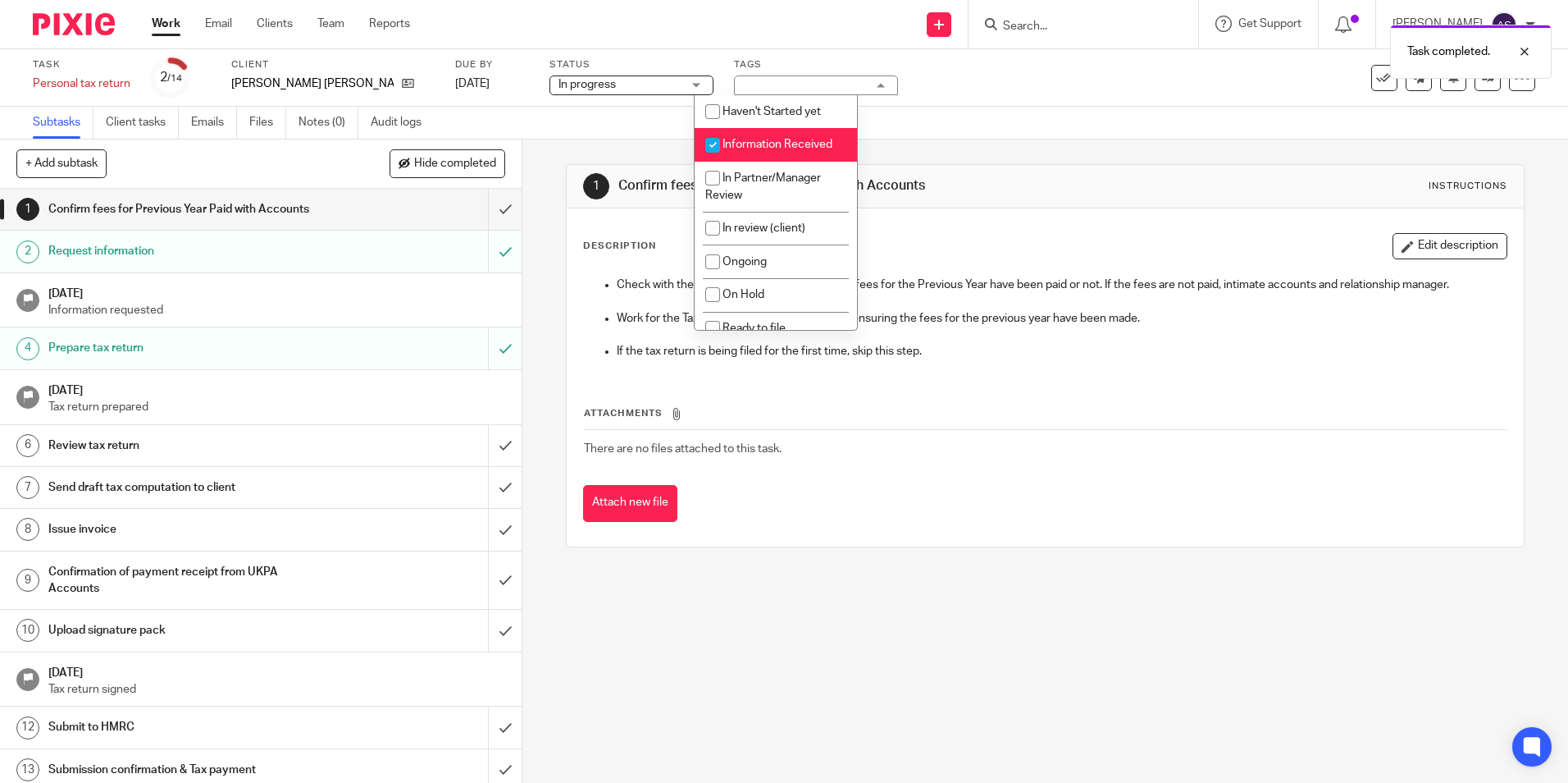
click at [719, 135] on input "checkbox" at bounding box center [712, 145] width 31 height 31
checkbox input "false"
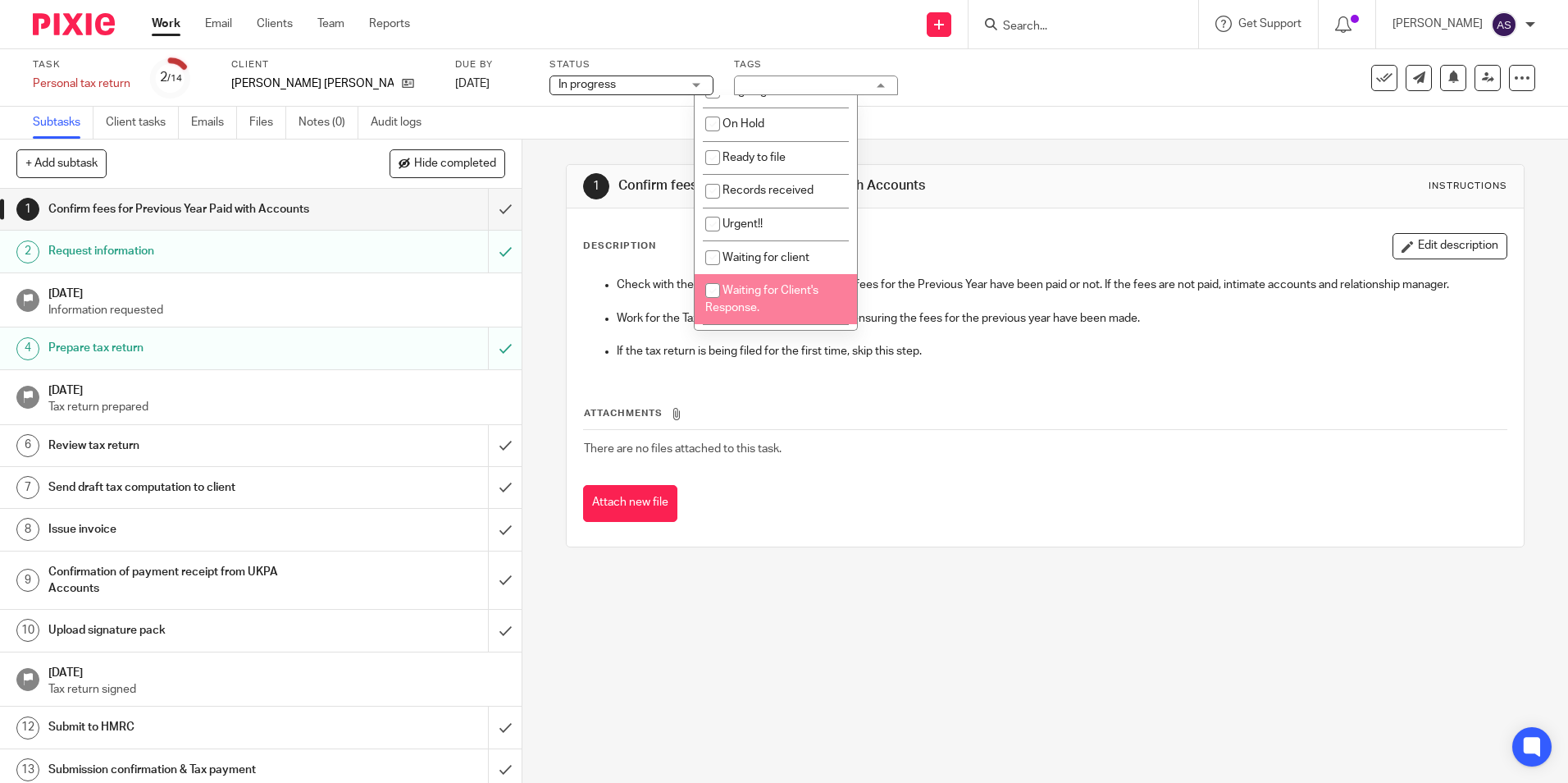
scroll to position [120, 0]
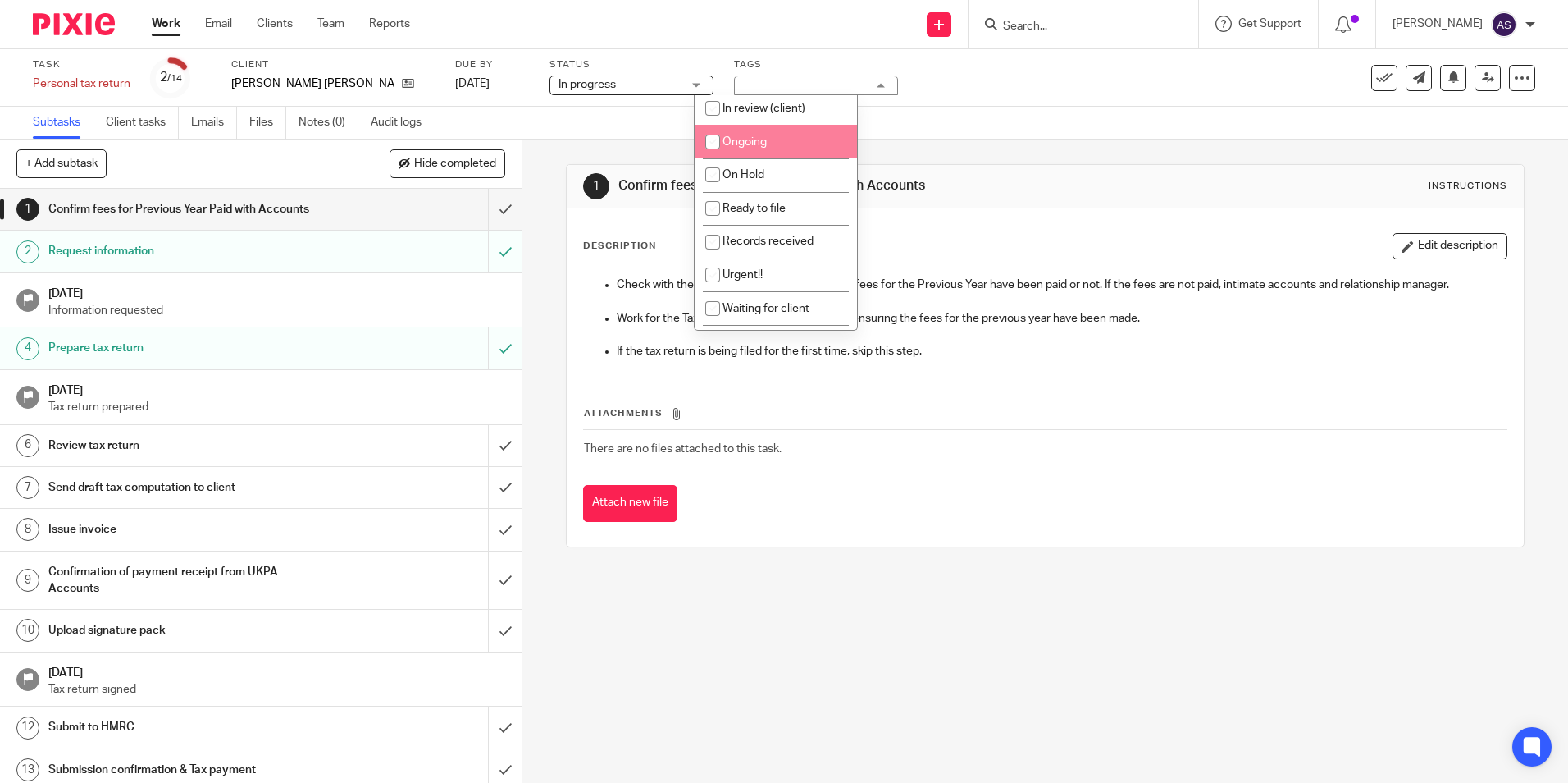
click at [709, 133] on input "checkbox" at bounding box center [712, 142] width 31 height 31
checkbox input "true"
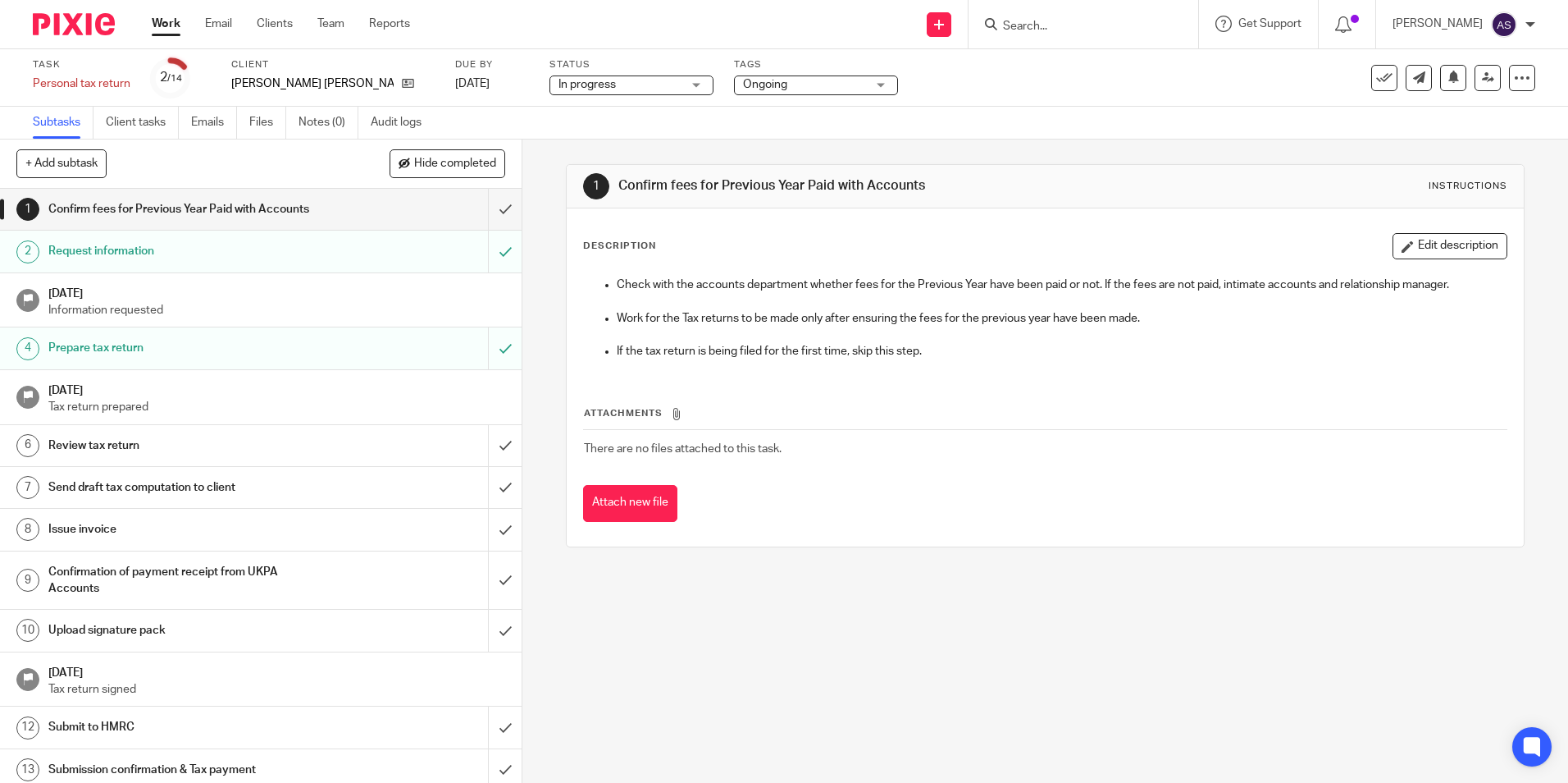
drag, startPoint x: 752, startPoint y: 562, endPoint x: 739, endPoint y: 559, distance: 13.3
click at [746, 561] on div "1 Confirm fees for Previous Year Paid with Accounts Instructions Description Ed…" at bounding box center [1044, 355] width 957 height 432
click at [96, 26] on img at bounding box center [74, 24] width 82 height 22
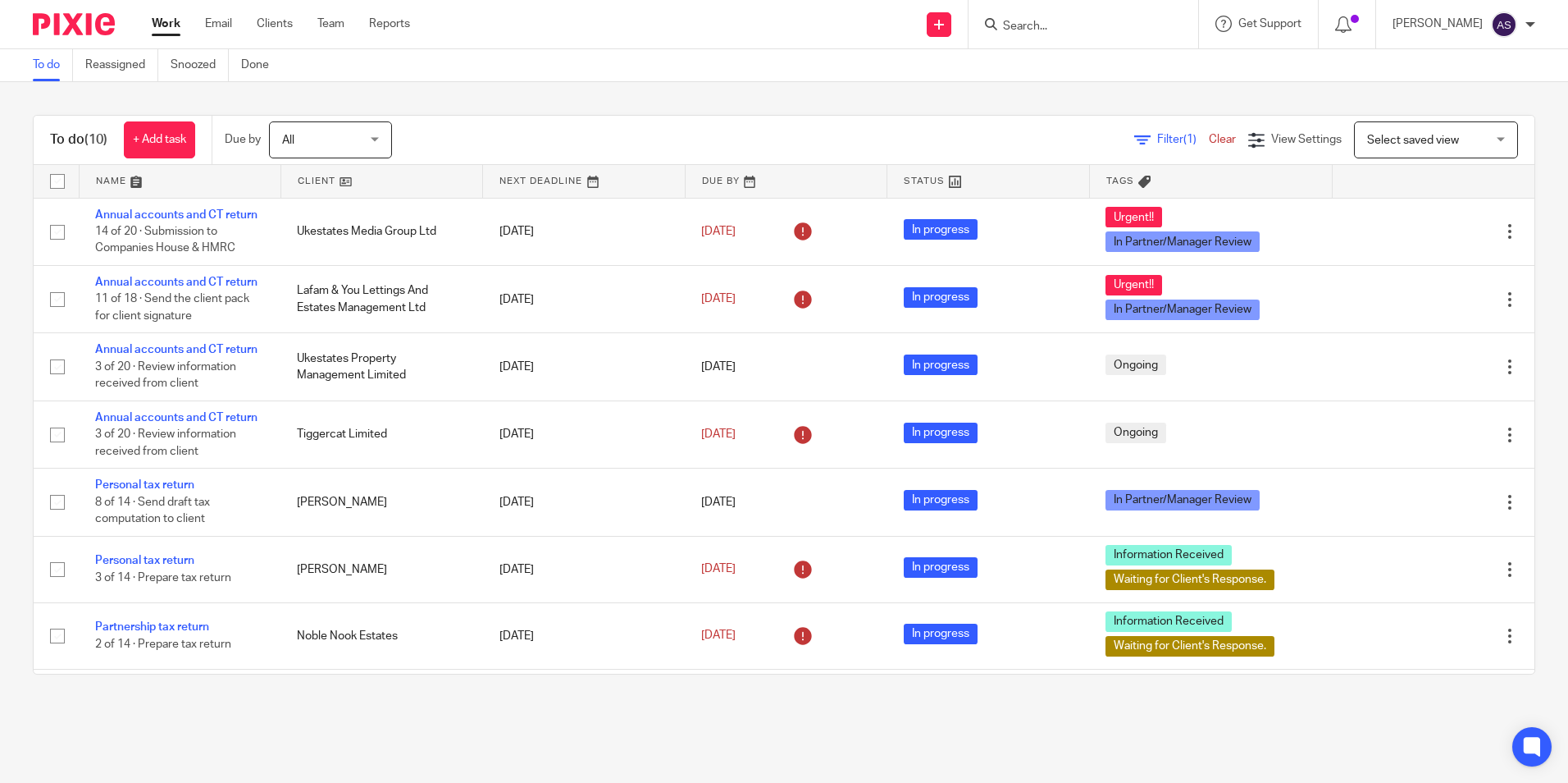
scroll to position [204, 0]
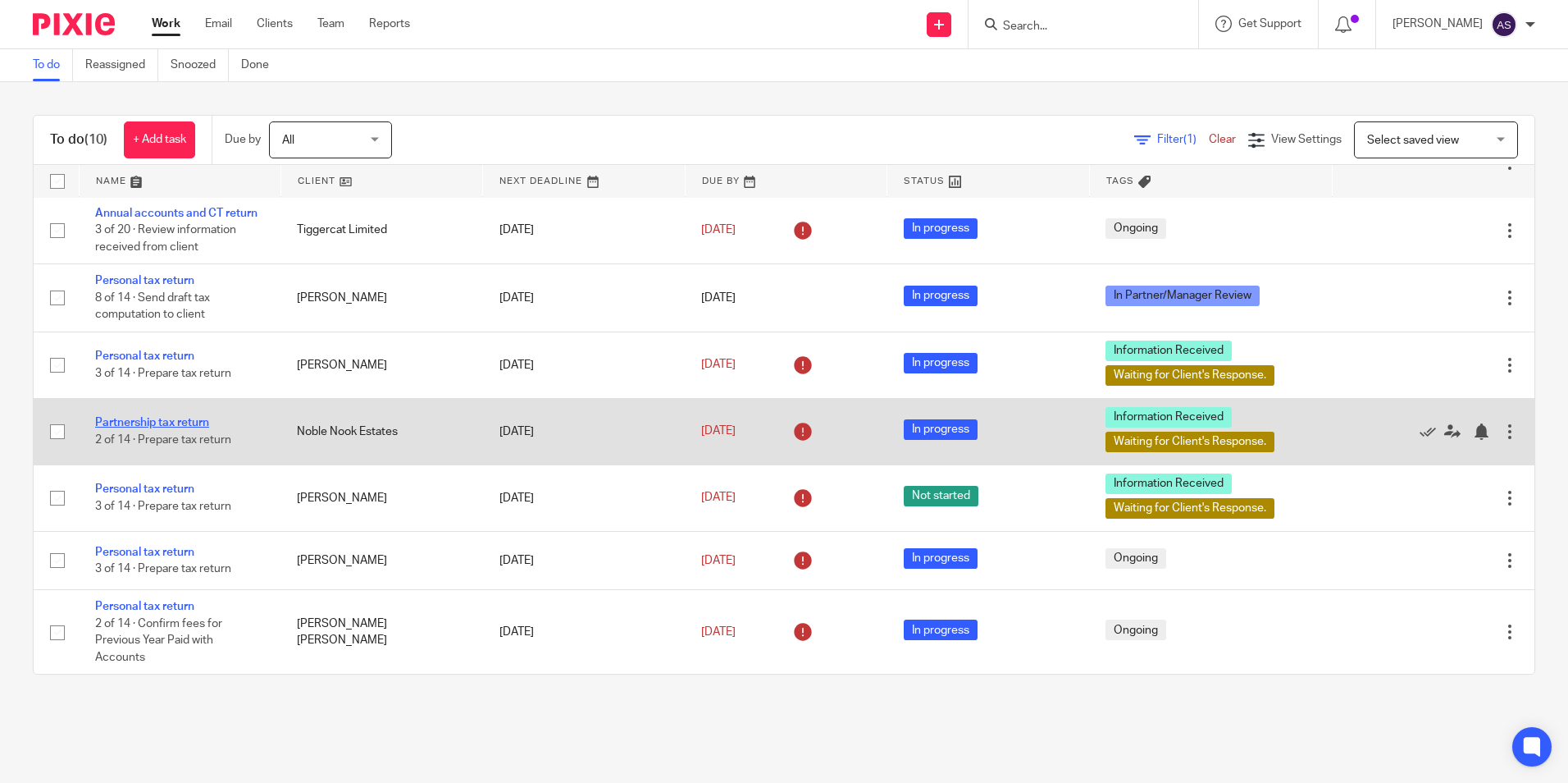
click at [165, 420] on link "Partnership tax return" at bounding box center [152, 423] width 114 height 11
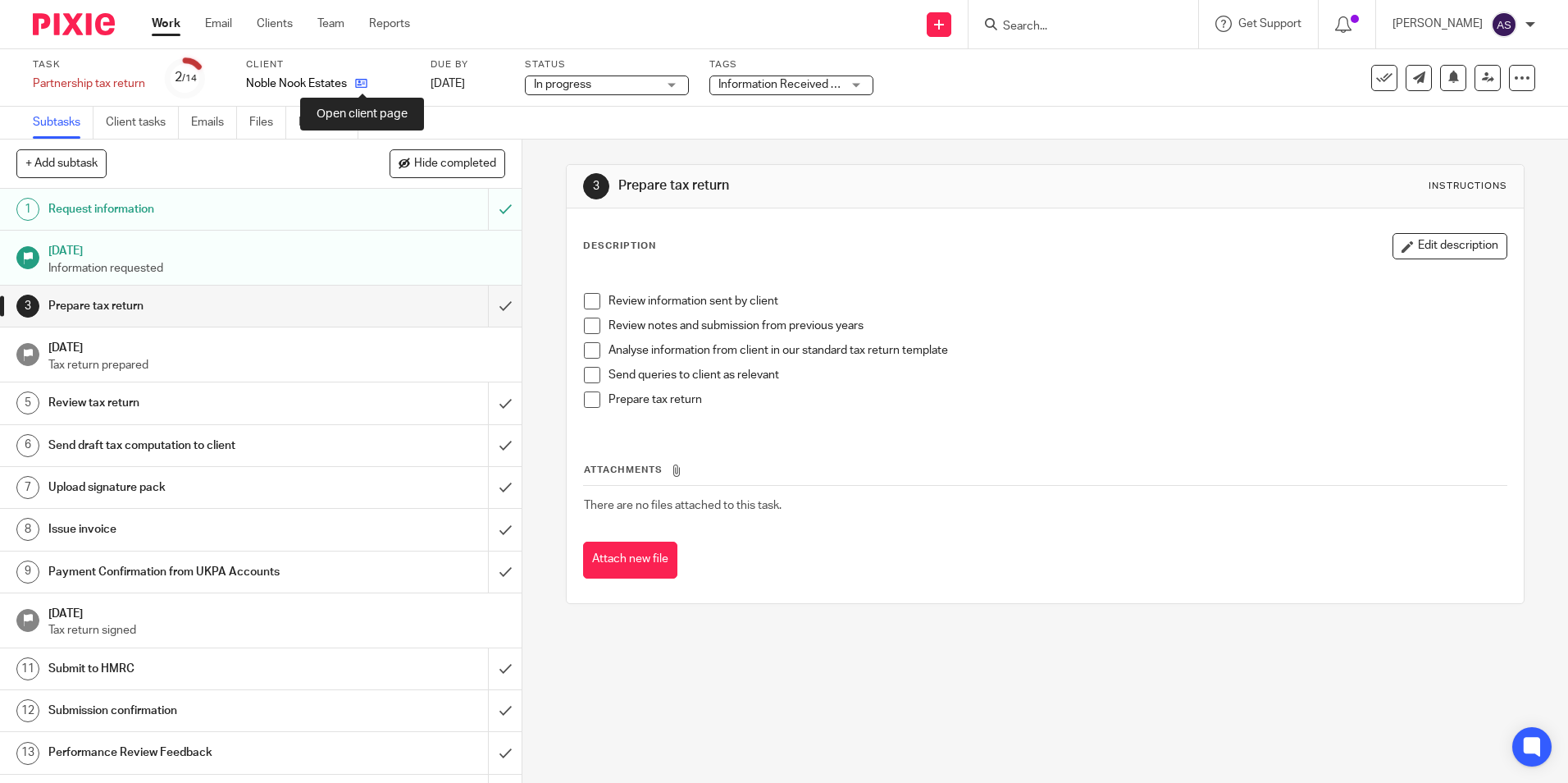
click at [367, 83] on icon at bounding box center [361, 83] width 12 height 12
